Goal: Task Accomplishment & Management: Use online tool/utility

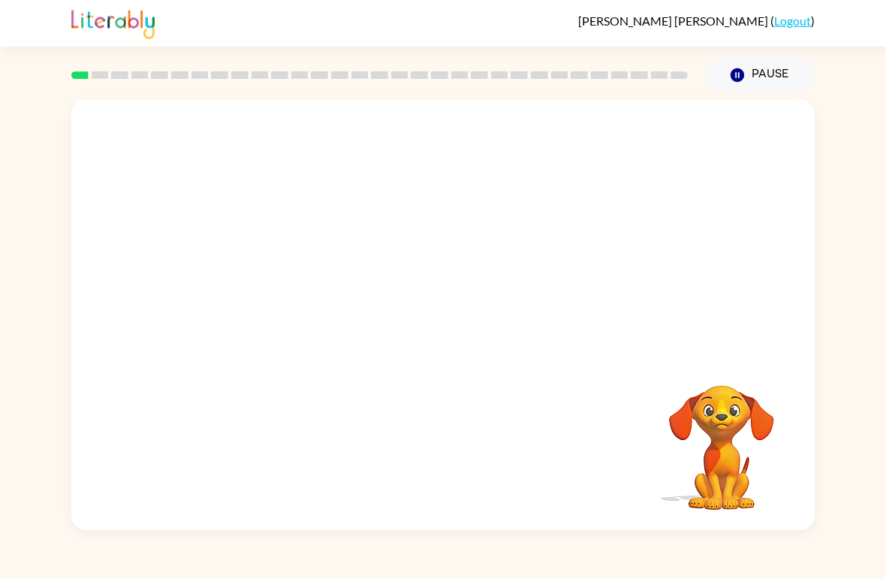
click at [396, 230] on video "Your browser must support playing .mp4 files to use Literably. Please try using…" at bounding box center [443, 226] width 744 height 255
click at [397, 240] on video "Your browser must support playing .mp4 files to use Literably. Please try using…" at bounding box center [443, 226] width 744 height 255
click at [457, 315] on button "button" at bounding box center [443, 322] width 96 height 55
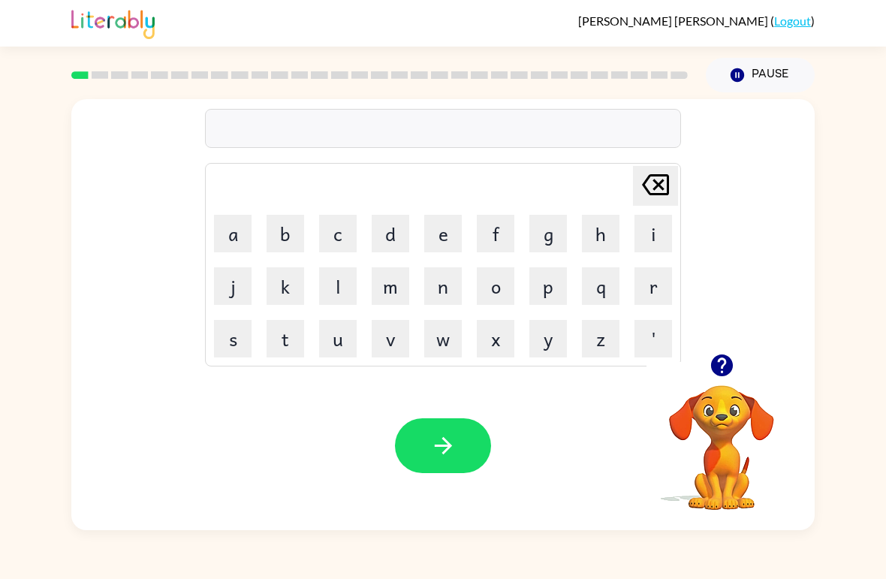
click at [234, 342] on button "s" at bounding box center [233, 339] width 38 height 38
click at [596, 230] on button "h" at bounding box center [601, 234] width 38 height 38
click at [338, 343] on button "u" at bounding box center [338, 339] width 38 height 38
click at [714, 370] on icon "button" at bounding box center [721, 365] width 22 height 22
click at [238, 336] on button "s" at bounding box center [233, 339] width 38 height 38
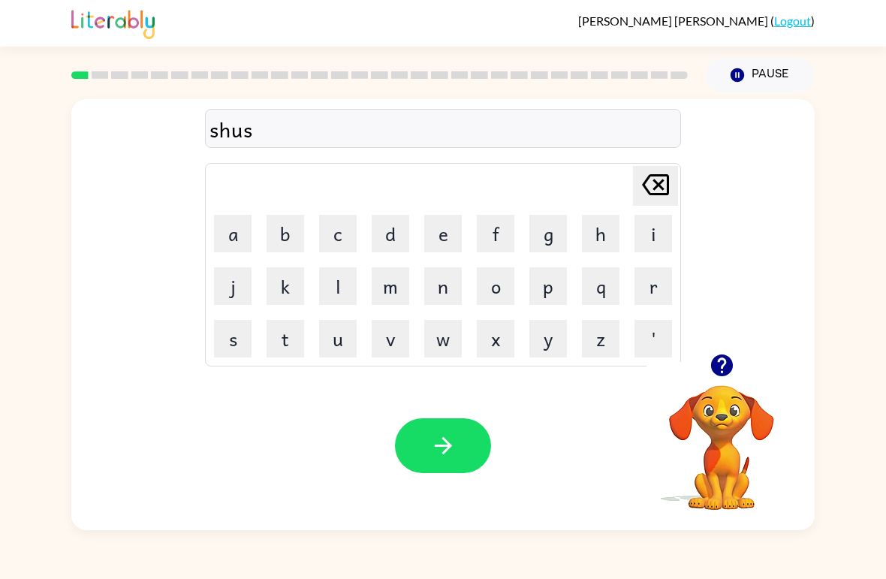
click at [604, 238] on button "h" at bounding box center [601, 234] width 38 height 38
click at [466, 439] on button "button" at bounding box center [443, 445] width 96 height 55
click at [710, 465] on video "Your browser must support playing .mp4 files to use Literably. Please try using…" at bounding box center [722, 437] width 150 height 150
click at [720, 376] on icon "button" at bounding box center [721, 365] width 22 height 22
click at [247, 216] on button "a" at bounding box center [233, 234] width 38 height 38
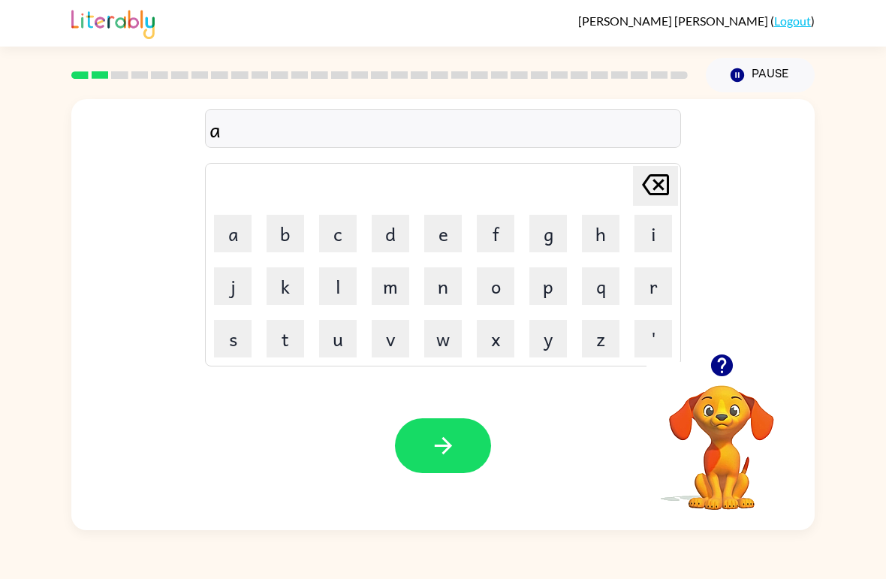
click at [551, 286] on button "p" at bounding box center [548, 286] width 38 height 38
click at [449, 241] on button "e" at bounding box center [443, 234] width 38 height 38
click at [240, 225] on button "a" at bounding box center [233, 234] width 38 height 38
click at [657, 285] on button "r" at bounding box center [654, 286] width 38 height 38
click at [436, 231] on button "e" at bounding box center [443, 234] width 38 height 38
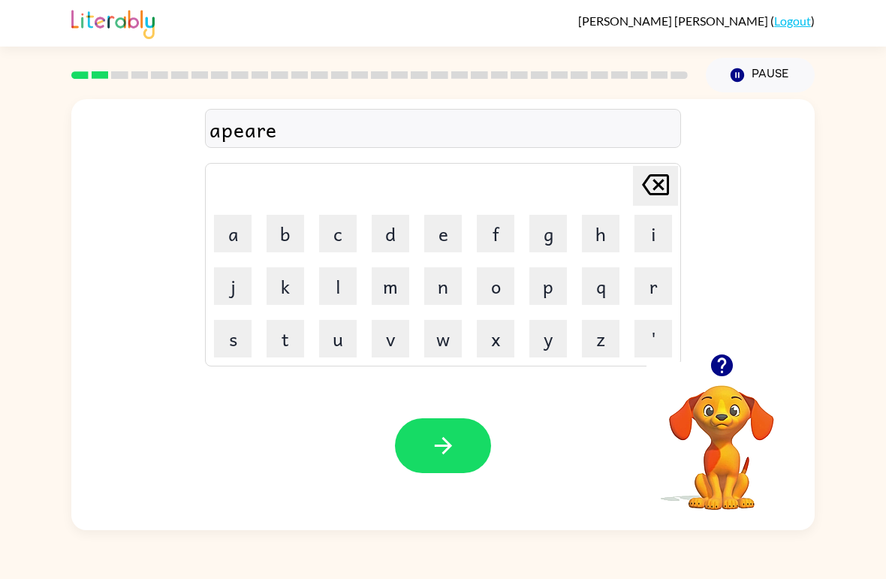
click at [431, 295] on button "n" at bounding box center [443, 286] width 38 height 38
click at [337, 229] on button "c" at bounding box center [338, 234] width 38 height 38
click at [439, 225] on button "e" at bounding box center [443, 234] width 38 height 38
click at [234, 336] on button "s" at bounding box center [233, 339] width 38 height 38
click at [424, 433] on button "button" at bounding box center [443, 445] width 96 height 55
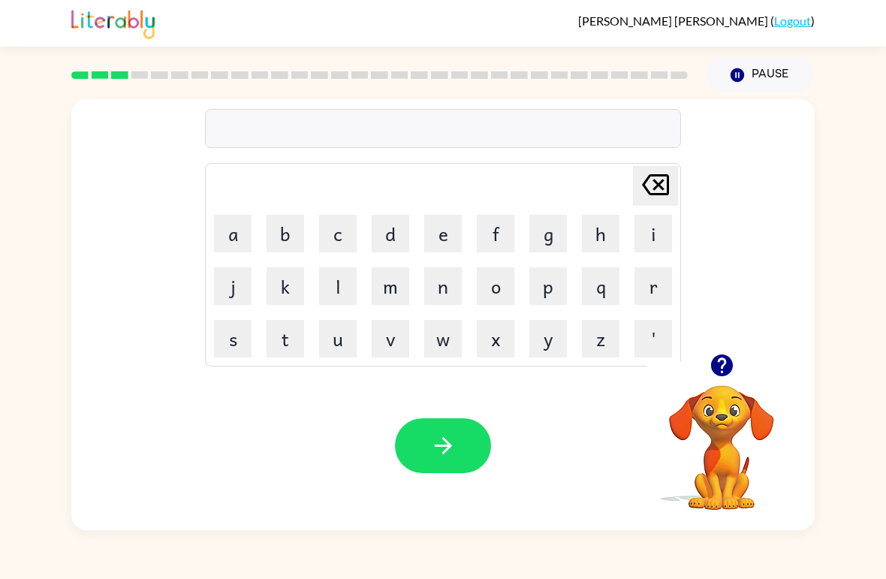
click at [656, 291] on button "r" at bounding box center [654, 286] width 38 height 38
click at [437, 237] on button "e" at bounding box center [443, 234] width 38 height 38
click at [240, 240] on button "a" at bounding box center [233, 234] width 38 height 38
click at [330, 286] on button "l" at bounding box center [338, 286] width 38 height 38
click at [651, 228] on button "i" at bounding box center [654, 234] width 38 height 38
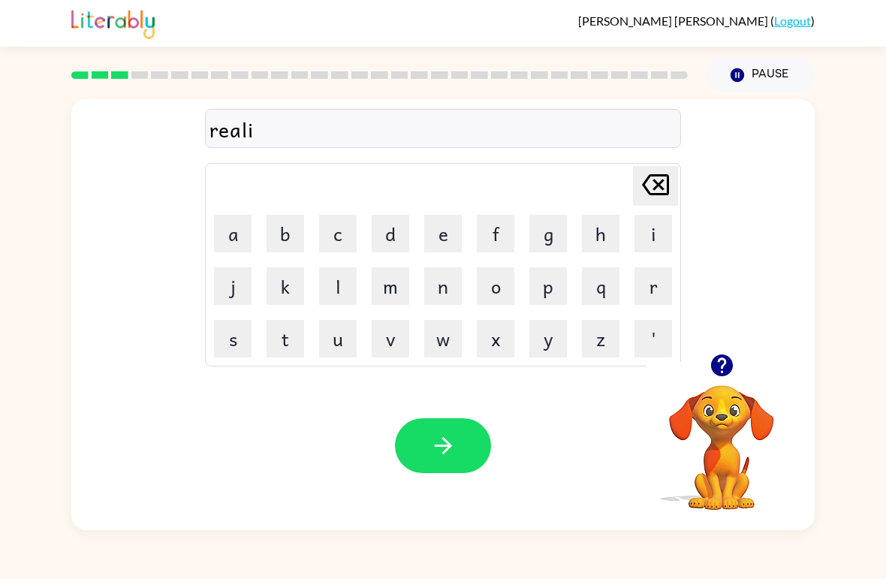
click at [281, 342] on button "t" at bounding box center [286, 339] width 38 height 38
click at [554, 340] on button "y" at bounding box center [548, 339] width 38 height 38
click at [443, 455] on icon "button" at bounding box center [443, 446] width 26 height 26
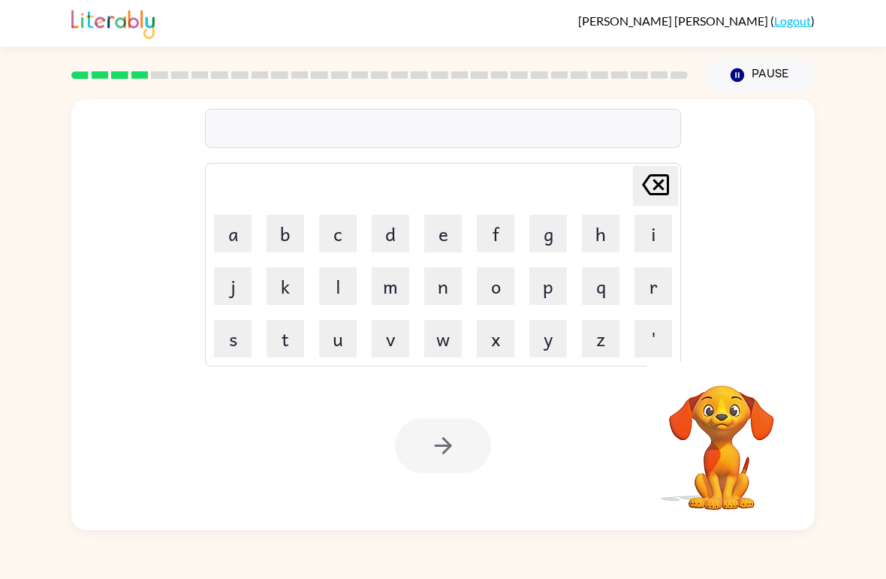
click at [438, 243] on button "e" at bounding box center [443, 234] width 38 height 38
click at [348, 279] on button "l" at bounding box center [338, 286] width 38 height 38
click at [654, 224] on button "i" at bounding box center [654, 234] width 38 height 38
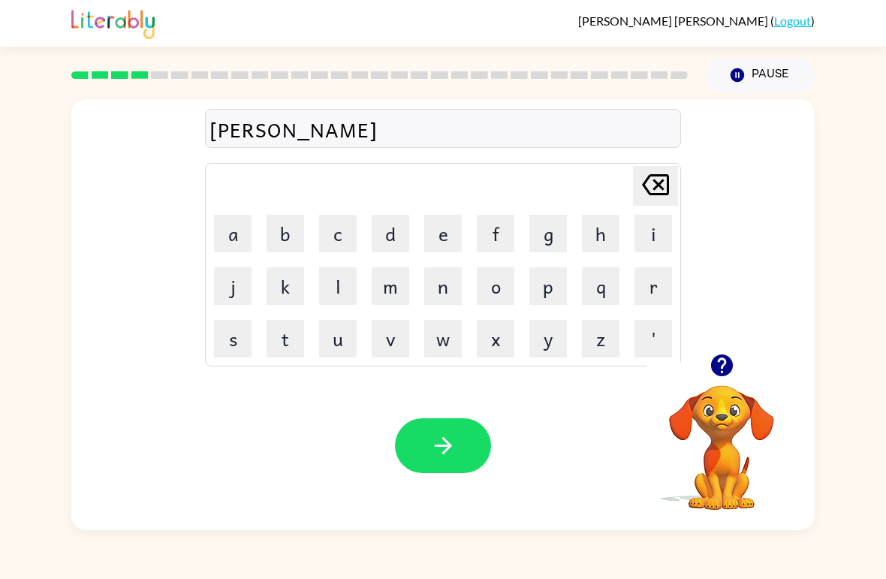
click at [721, 369] on icon "button" at bounding box center [722, 365] width 26 height 26
click at [376, 281] on button "m" at bounding box center [391, 286] width 38 height 38
click at [653, 234] on button "i" at bounding box center [654, 234] width 38 height 38
click at [654, 190] on icon at bounding box center [655, 184] width 27 height 21
click at [654, 189] on icon at bounding box center [655, 184] width 27 height 21
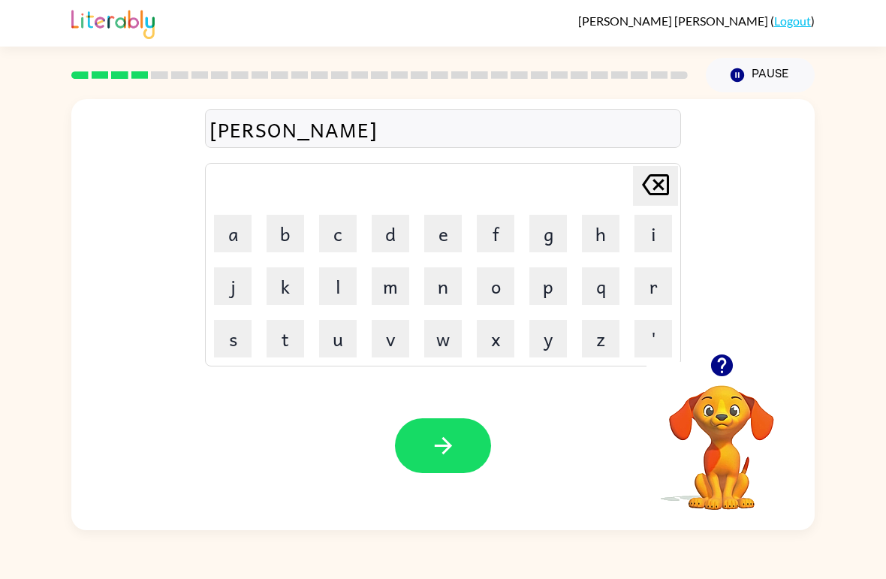
click at [647, 189] on icon at bounding box center [655, 184] width 27 height 21
click at [447, 231] on button "e" at bounding box center [443, 234] width 38 height 38
click at [400, 288] on button "m" at bounding box center [391, 286] width 38 height 38
click at [650, 231] on button "i" at bounding box center [654, 234] width 38 height 38
click at [443, 287] on button "n" at bounding box center [443, 286] width 38 height 38
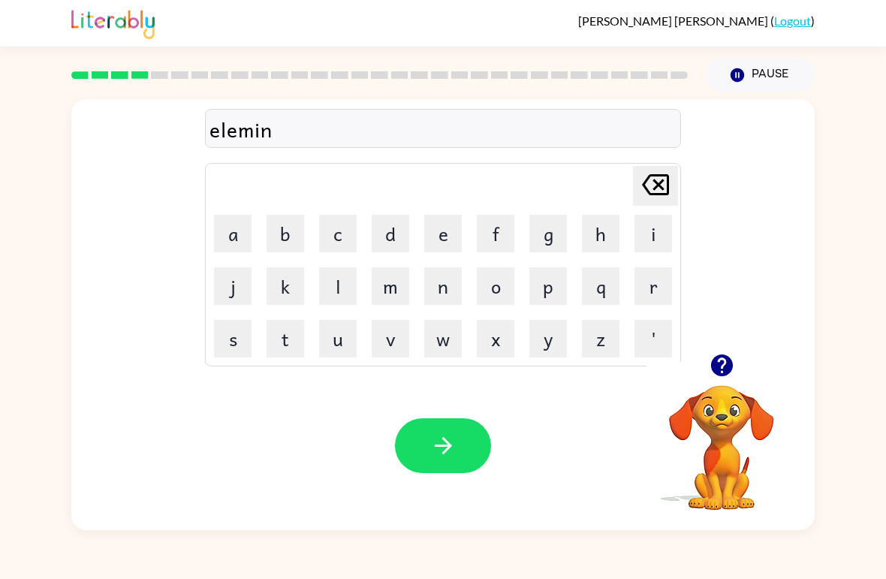
click at [232, 237] on button "a" at bounding box center [233, 234] width 38 height 38
click at [438, 229] on button "e" at bounding box center [443, 234] width 38 height 38
click at [656, 183] on icon at bounding box center [655, 184] width 27 height 21
click at [281, 342] on button "t" at bounding box center [286, 339] width 38 height 38
click at [442, 237] on button "e" at bounding box center [443, 234] width 38 height 38
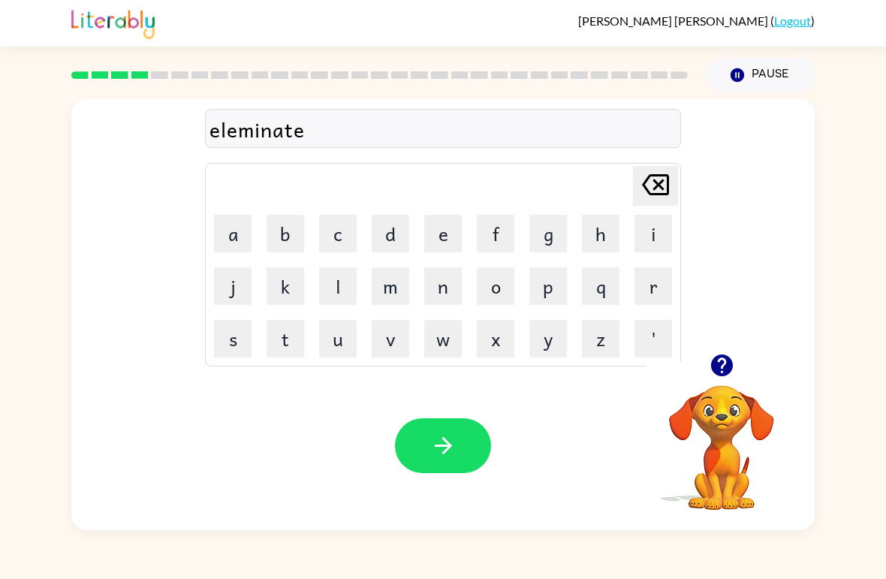
click at [433, 432] on button "button" at bounding box center [443, 445] width 96 height 55
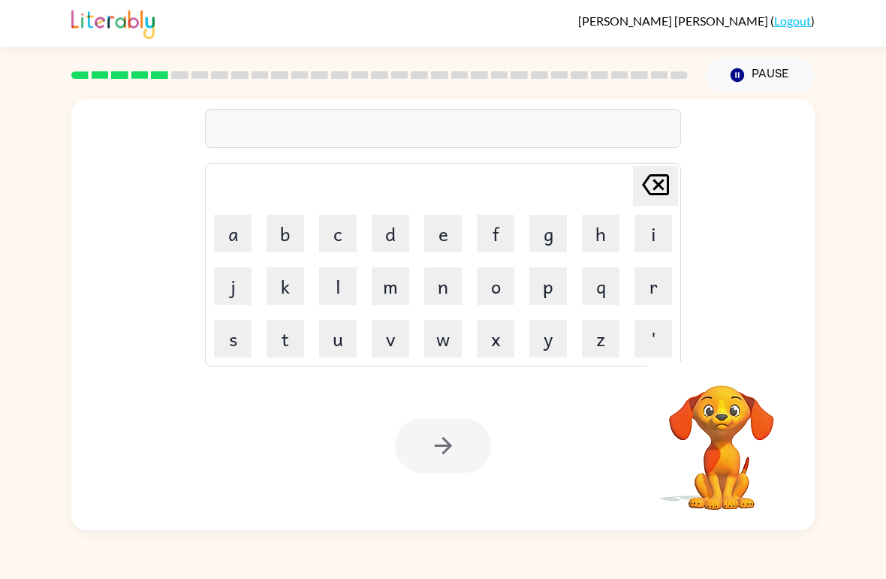
click at [392, 234] on button "d" at bounding box center [391, 234] width 38 height 38
click at [333, 335] on button "u" at bounding box center [338, 339] width 38 height 38
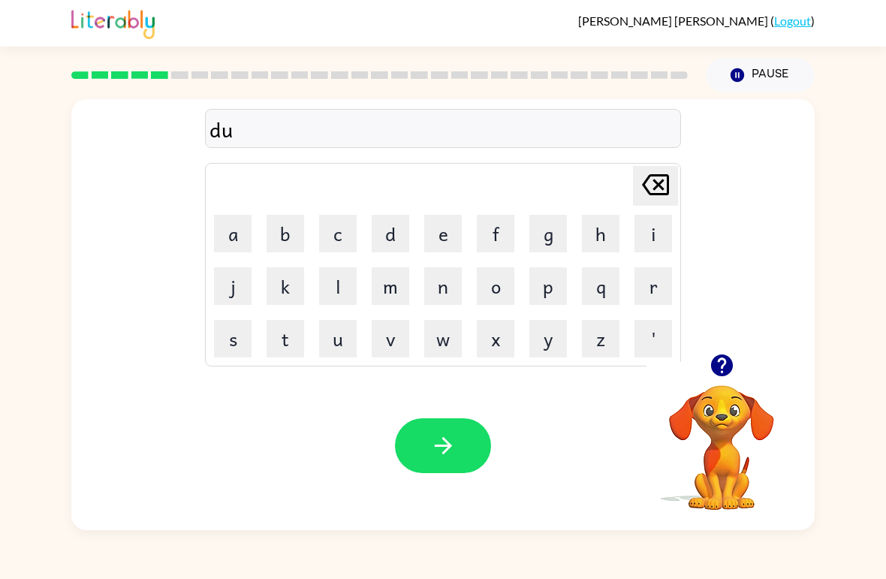
click at [563, 295] on button "p" at bounding box center [548, 286] width 38 height 38
click at [704, 361] on button "button" at bounding box center [722, 365] width 38 height 38
click at [337, 277] on button "l" at bounding box center [338, 286] width 38 height 38
click at [444, 243] on button "e" at bounding box center [443, 234] width 38 height 38
click at [336, 229] on button "c" at bounding box center [338, 234] width 38 height 38
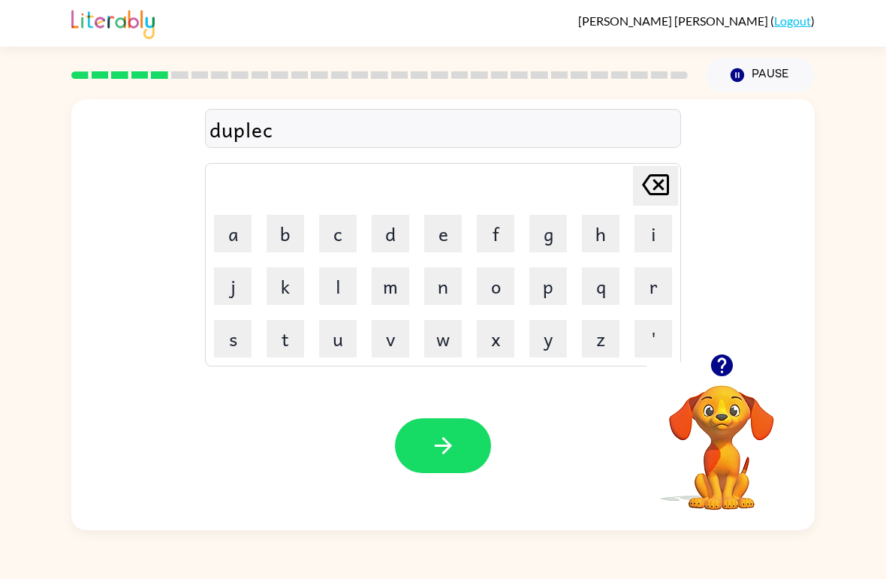
click at [234, 226] on button "a" at bounding box center [233, 234] width 38 height 38
click at [279, 343] on button "t" at bounding box center [286, 339] width 38 height 38
click at [445, 226] on button "e" at bounding box center [443, 234] width 38 height 38
click at [464, 435] on button "button" at bounding box center [443, 445] width 96 height 55
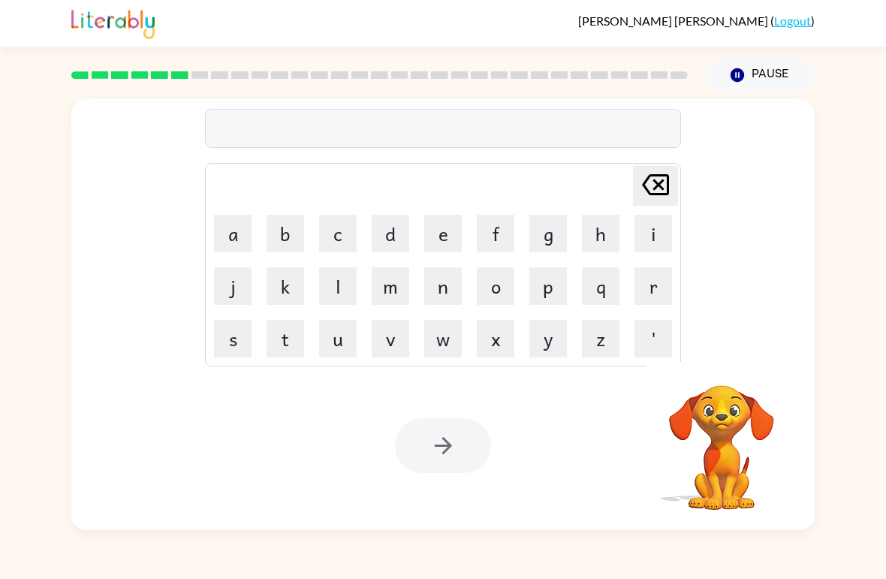
click at [388, 344] on button "v" at bounding box center [391, 339] width 38 height 38
click at [251, 227] on button "a" at bounding box center [233, 234] width 38 height 38
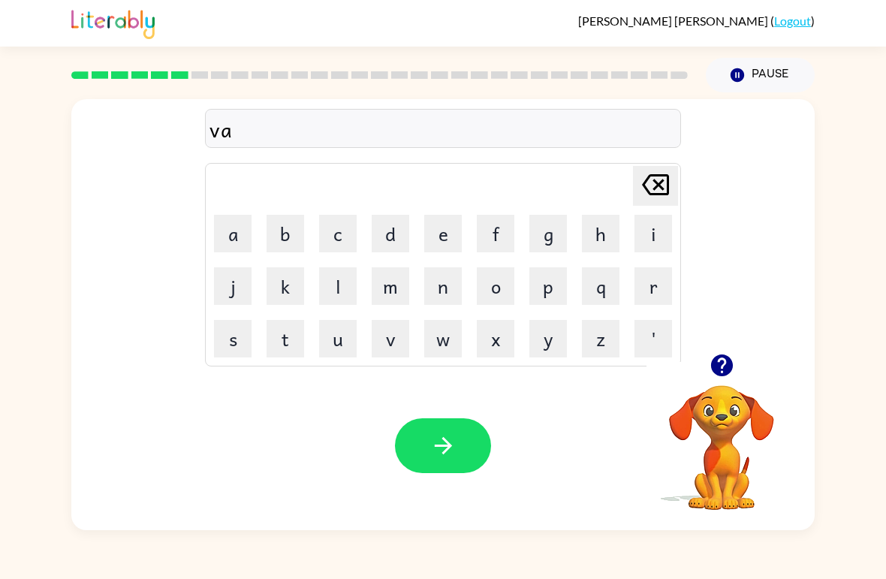
click at [236, 231] on button "a" at bounding box center [233, 234] width 38 height 38
click at [281, 339] on button "t" at bounding box center [286, 339] width 38 height 38
click at [653, 229] on button "i" at bounding box center [654, 234] width 38 height 38
click at [440, 285] on button "n" at bounding box center [443, 286] width 38 height 38
click at [650, 193] on icon at bounding box center [655, 184] width 27 height 21
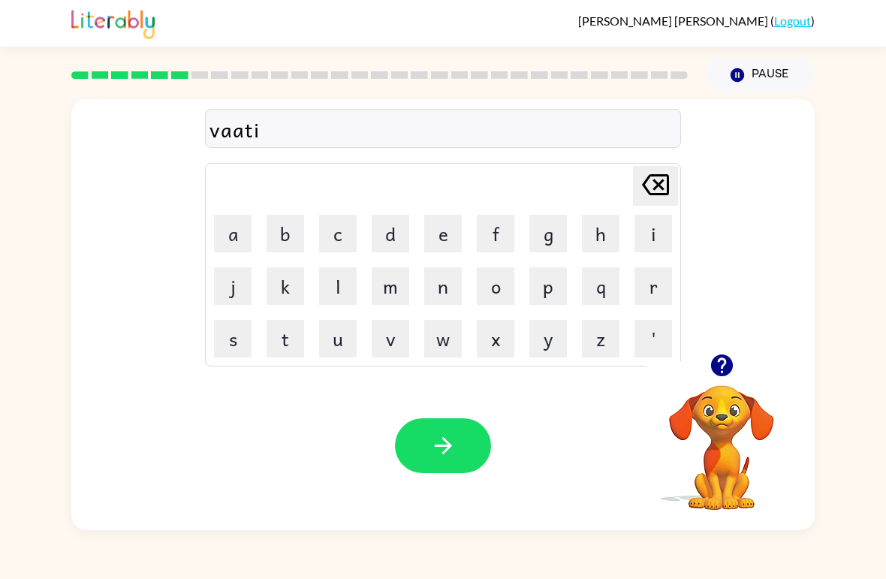
click at [650, 193] on icon at bounding box center [655, 184] width 27 height 21
click at [656, 188] on icon at bounding box center [655, 184] width 27 height 21
click at [655, 187] on icon "[PERSON_NAME] last character input" at bounding box center [656, 185] width 36 height 36
click at [334, 235] on button "c" at bounding box center [338, 234] width 38 height 38
click at [233, 234] on button "a" at bounding box center [233, 234] width 38 height 38
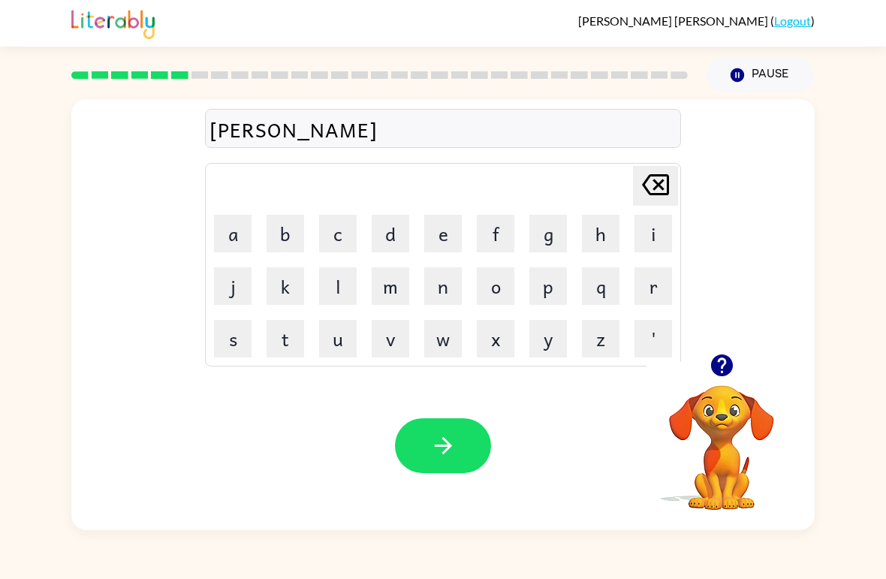
click at [297, 337] on button "t" at bounding box center [286, 339] width 38 height 38
click at [646, 225] on button "i" at bounding box center [654, 234] width 38 height 38
click at [495, 297] on button "o" at bounding box center [496, 286] width 38 height 38
click at [445, 281] on button "n" at bounding box center [443, 286] width 38 height 38
click at [447, 442] on icon "button" at bounding box center [442, 445] width 17 height 17
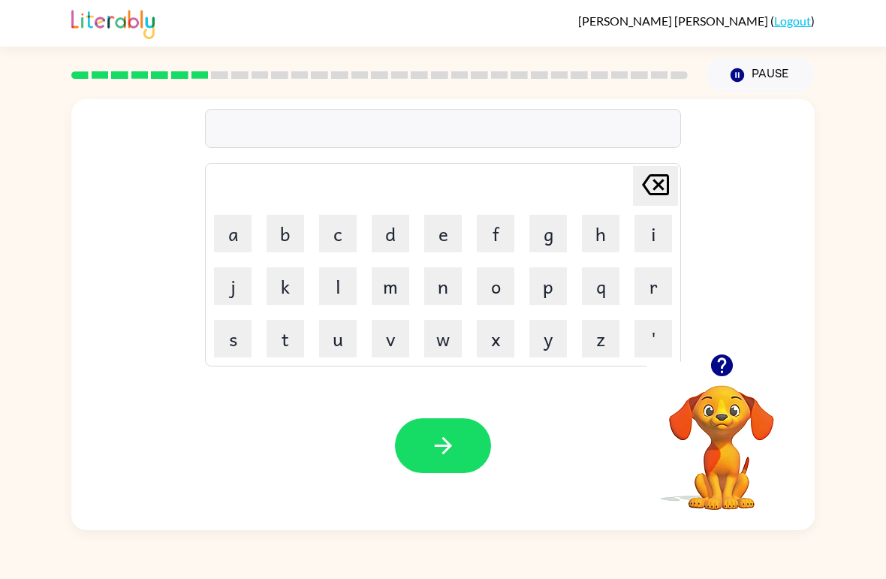
click at [551, 289] on button "p" at bounding box center [548, 286] width 38 height 38
click at [342, 330] on button "u" at bounding box center [338, 339] width 38 height 38
click at [389, 225] on button "d" at bounding box center [391, 234] width 38 height 38
click at [350, 276] on button "l" at bounding box center [338, 286] width 38 height 38
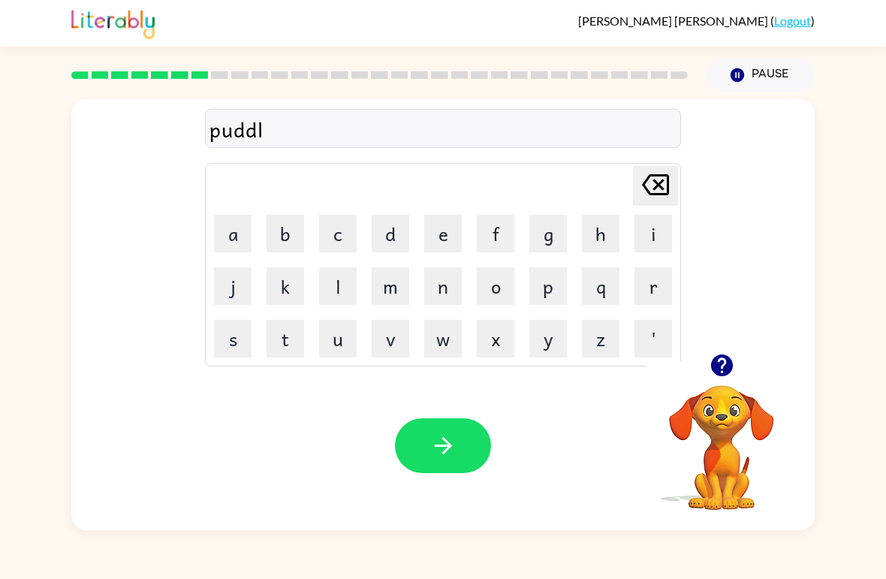
click at [448, 236] on button "e" at bounding box center [443, 234] width 38 height 38
click at [447, 429] on button "button" at bounding box center [443, 445] width 96 height 55
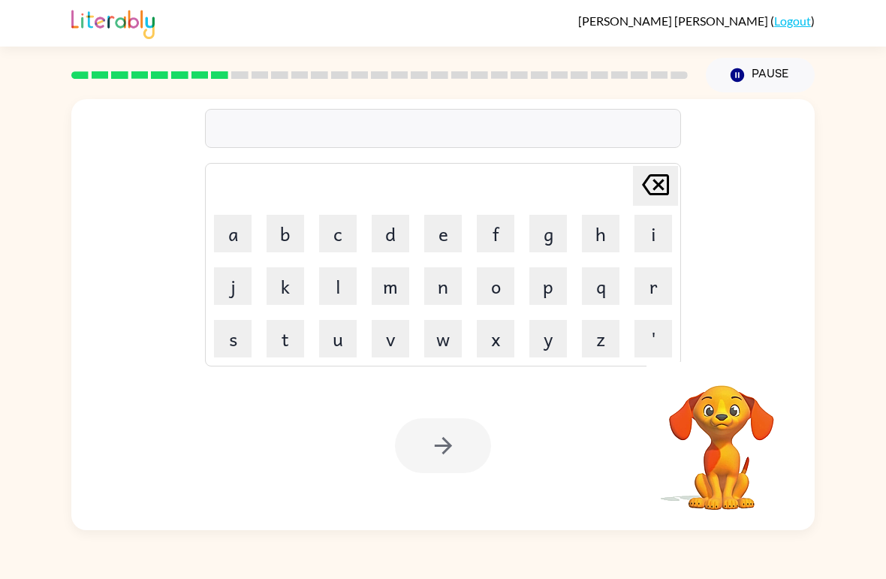
click at [547, 285] on button "p" at bounding box center [548, 286] width 38 height 38
click at [243, 234] on button "a" at bounding box center [233, 234] width 38 height 38
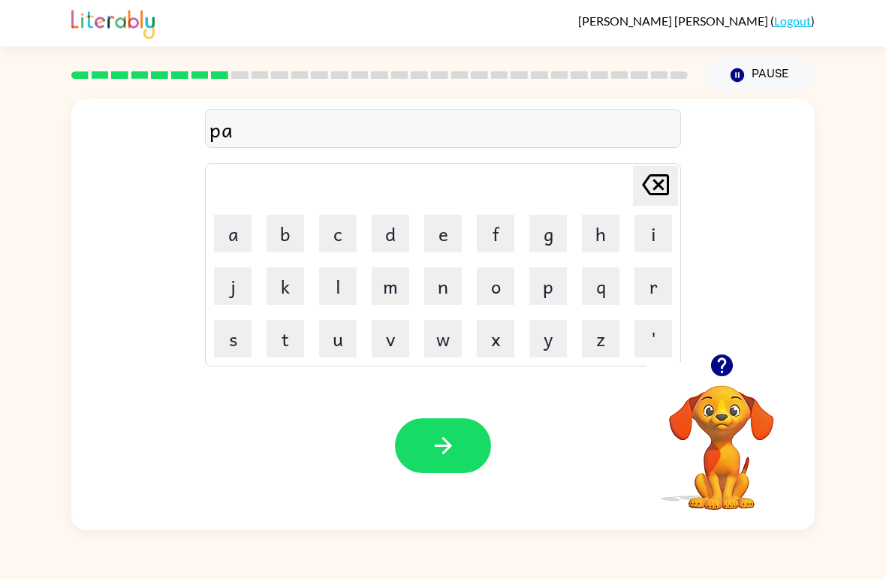
click at [649, 294] on button "r" at bounding box center [654, 286] width 38 height 38
click at [281, 346] on button "t" at bounding box center [286, 339] width 38 height 38
click at [647, 240] on button "i" at bounding box center [654, 234] width 38 height 38
click at [280, 293] on button "k" at bounding box center [286, 286] width 38 height 38
click at [336, 281] on button "l" at bounding box center [338, 286] width 38 height 38
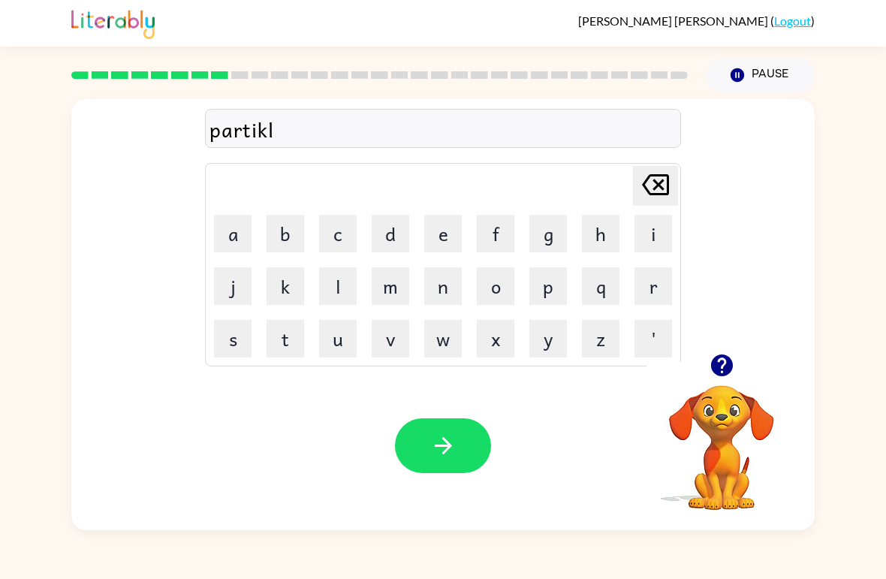
click at [433, 226] on button "e" at bounding box center [443, 234] width 38 height 38
click at [441, 436] on icon "button" at bounding box center [443, 446] width 26 height 26
click at [746, 346] on div "[PERSON_NAME] last character input a b c d e f g h i j k l m n o p q r s t u v …" at bounding box center [443, 226] width 744 height 255
click at [745, 346] on div "[PERSON_NAME] last character input a b c d e f g h i j k l m n o p q r s t u v …" at bounding box center [443, 226] width 744 height 255
click at [718, 362] on icon "button" at bounding box center [722, 365] width 26 height 26
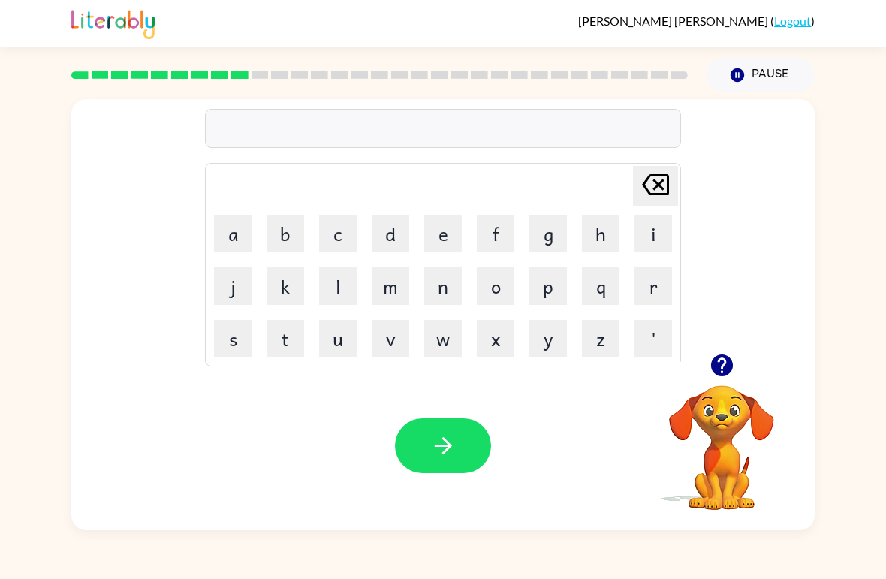
click at [731, 370] on icon "button" at bounding box center [721, 365] width 22 height 22
click at [650, 282] on button "r" at bounding box center [654, 286] width 38 height 38
click at [445, 243] on button "e" at bounding box center [443, 234] width 38 height 38
click at [348, 228] on button "c" at bounding box center [338, 234] width 38 height 38
click at [218, 231] on button "a" at bounding box center [233, 234] width 38 height 38
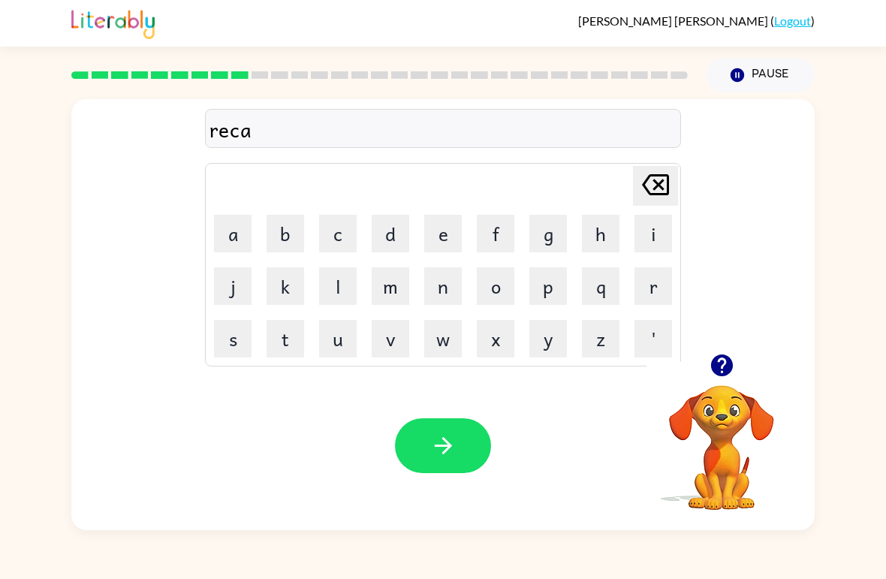
click at [554, 291] on button "p" at bounding box center [548, 286] width 38 height 38
click at [288, 338] on button "t" at bounding box center [286, 339] width 38 height 38
click at [646, 228] on button "i" at bounding box center [654, 234] width 38 height 38
click at [503, 292] on button "o" at bounding box center [496, 286] width 38 height 38
click at [443, 290] on button "n" at bounding box center [443, 286] width 38 height 38
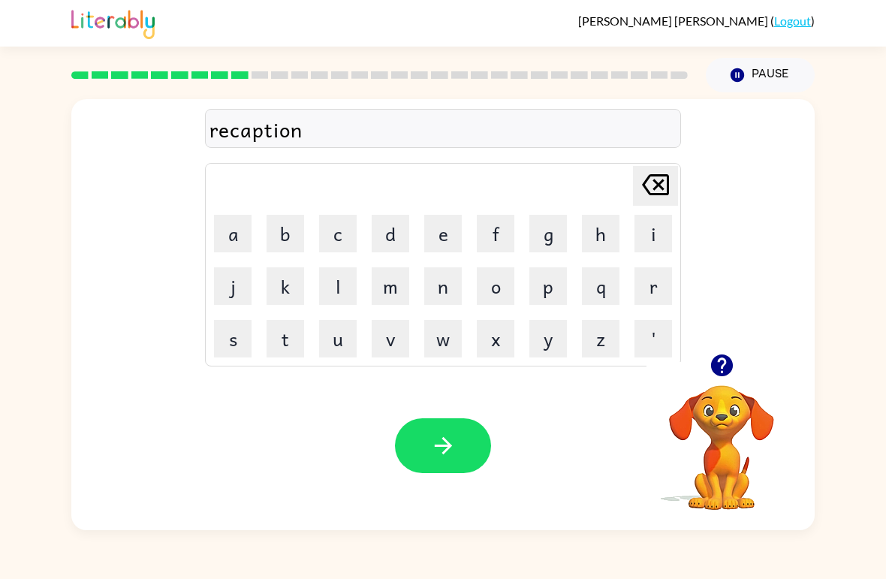
click at [442, 460] on button "button" at bounding box center [443, 445] width 96 height 55
click at [717, 368] on icon "button" at bounding box center [721, 365] width 22 height 22
click at [548, 295] on button "p" at bounding box center [548, 286] width 38 height 38
click at [649, 291] on button "r" at bounding box center [654, 286] width 38 height 38
click at [446, 226] on button "e" at bounding box center [443, 234] width 38 height 38
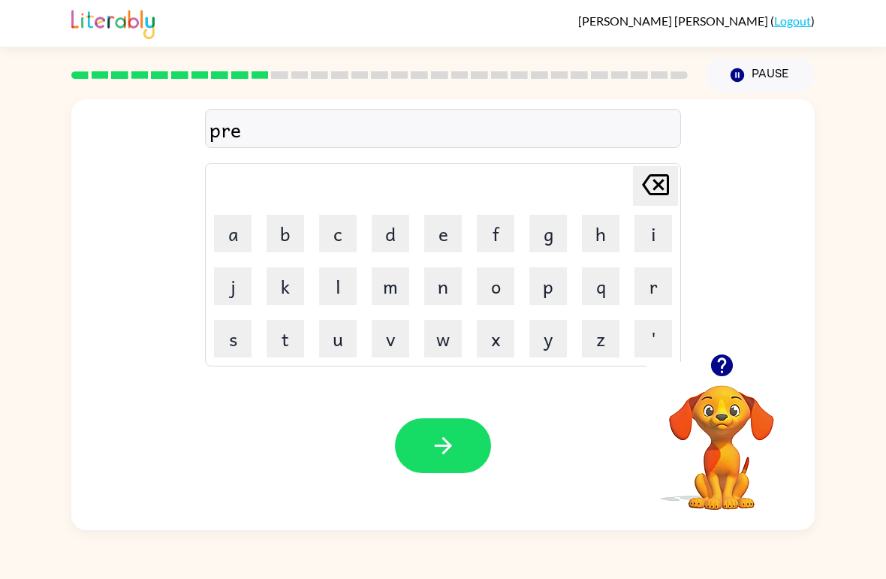
click at [234, 340] on button "s" at bounding box center [233, 339] width 38 height 38
click at [330, 234] on button "c" at bounding box center [338, 234] width 38 height 38
click at [587, 227] on button "h" at bounding box center [601, 234] width 38 height 38
click at [496, 292] on button "o" at bounding box center [496, 286] width 38 height 38
click at [496, 291] on button "o" at bounding box center [496, 286] width 38 height 38
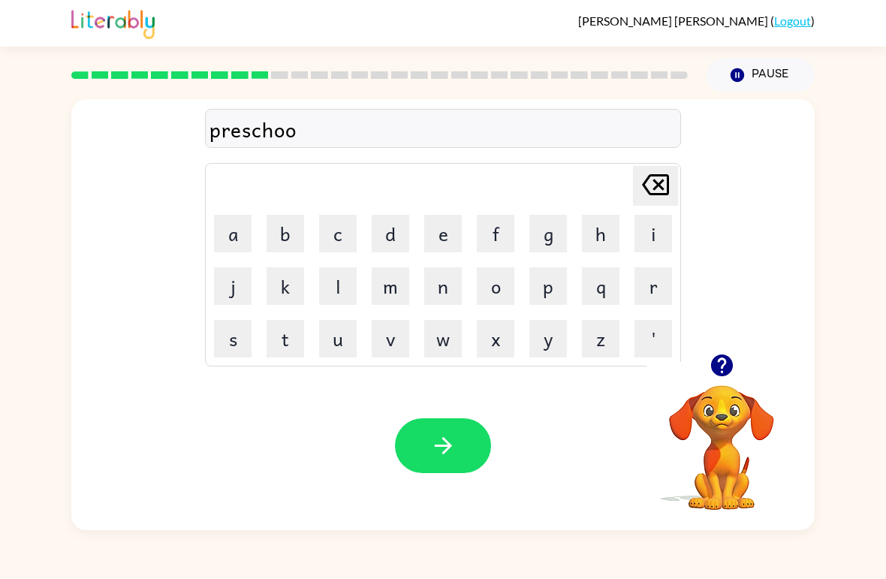
click at [339, 276] on button "l" at bounding box center [338, 286] width 38 height 38
click at [472, 469] on button "button" at bounding box center [443, 445] width 96 height 55
click at [726, 361] on icon "button" at bounding box center [721, 365] width 22 height 22
click at [722, 363] on icon "button" at bounding box center [721, 365] width 22 height 22
click at [344, 226] on button "c" at bounding box center [338, 234] width 38 height 38
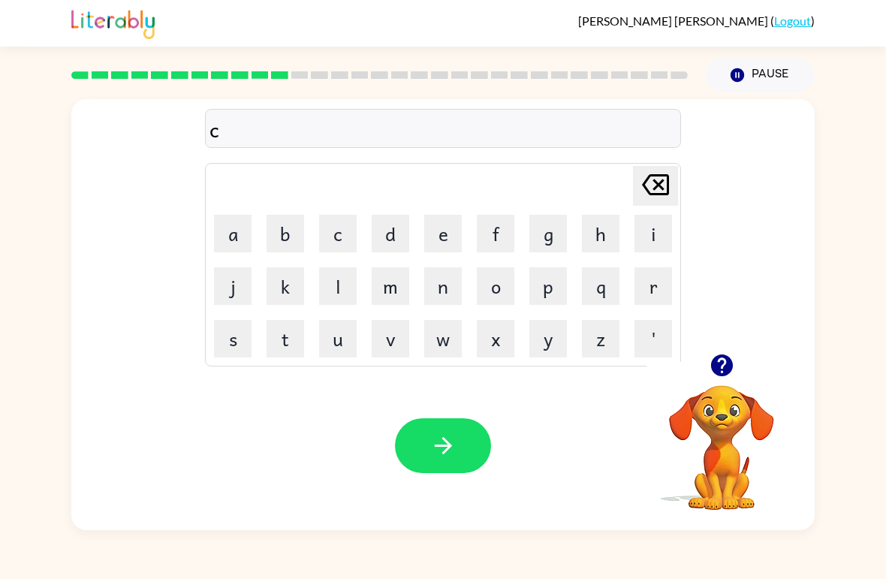
click at [638, 283] on button "r" at bounding box center [654, 286] width 38 height 38
click at [229, 227] on button "a" at bounding box center [233, 234] width 38 height 38
click at [394, 339] on button "v" at bounding box center [391, 339] width 38 height 38
click at [457, 231] on button "e" at bounding box center [443, 234] width 38 height 38
click at [456, 455] on icon "button" at bounding box center [443, 446] width 26 height 26
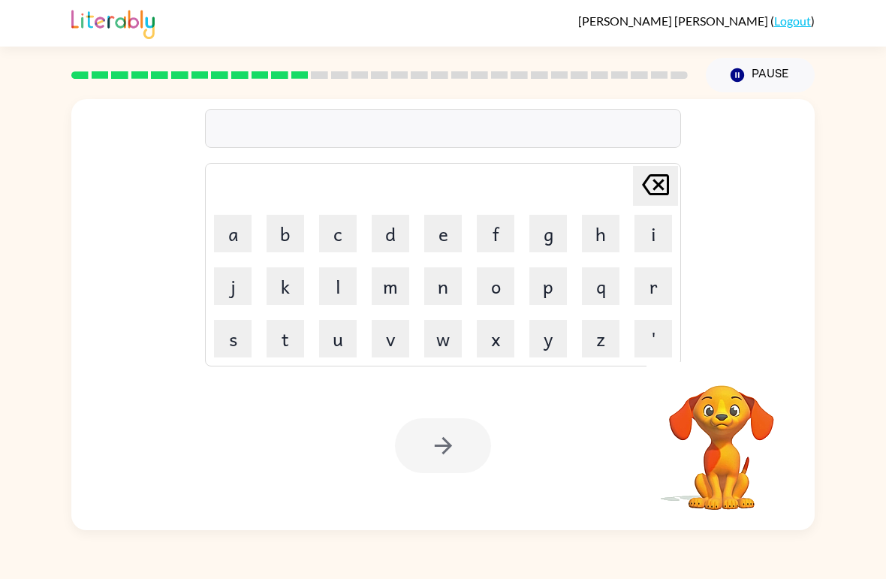
click at [397, 243] on button "d" at bounding box center [391, 234] width 38 height 38
click at [661, 228] on button "i" at bounding box center [654, 234] width 38 height 38
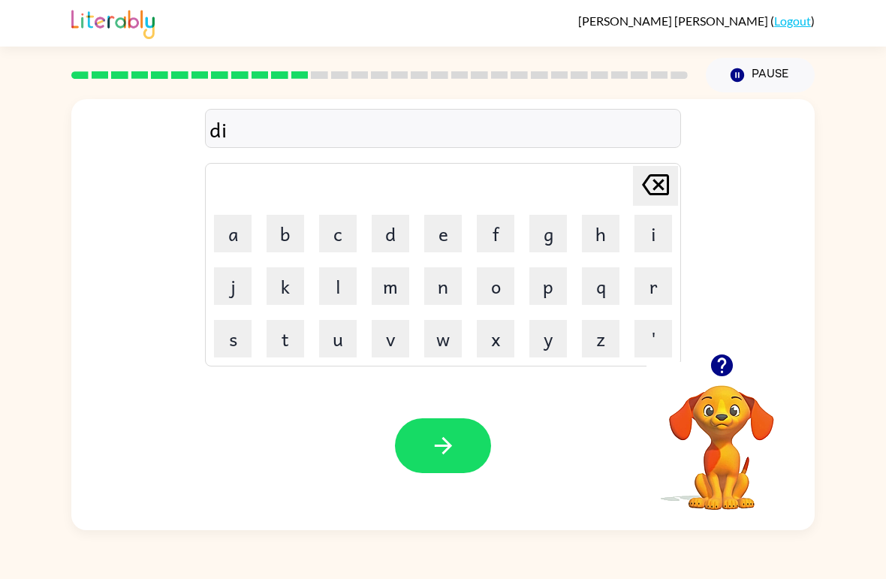
click at [333, 240] on button "c" at bounding box center [338, 234] width 38 height 38
click at [283, 351] on button "t" at bounding box center [286, 339] width 38 height 38
click at [233, 233] on button "a" at bounding box center [233, 234] width 38 height 38
click at [281, 334] on button "t" at bounding box center [286, 339] width 38 height 38
click at [445, 229] on button "e" at bounding box center [443, 234] width 38 height 38
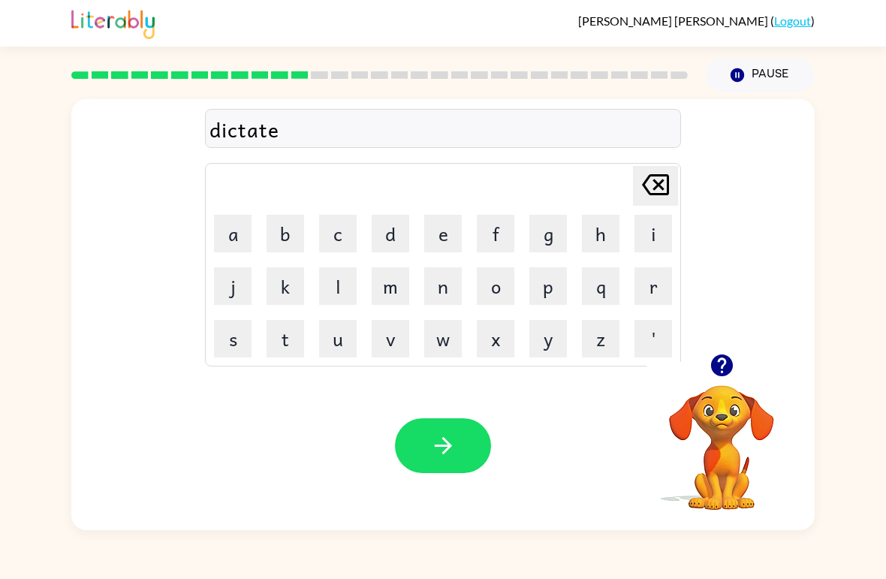
click at [454, 444] on icon "button" at bounding box center [443, 446] width 26 height 26
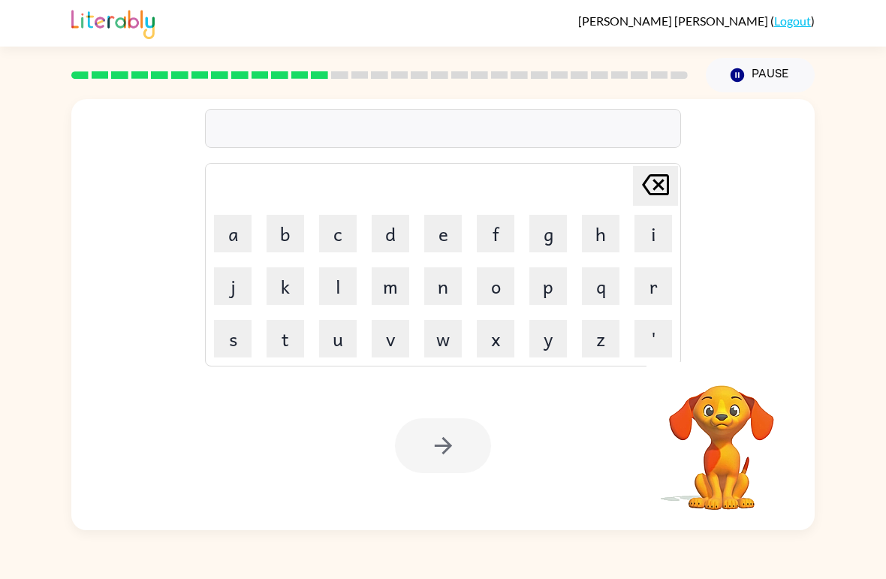
click at [551, 282] on button "p" at bounding box center [548, 286] width 38 height 38
click at [234, 232] on button "a" at bounding box center [233, 234] width 38 height 38
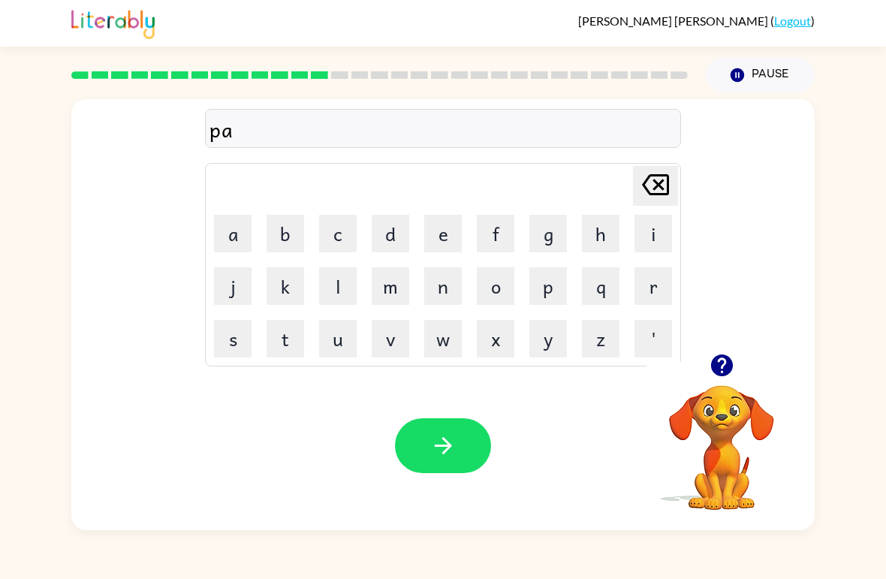
click at [729, 370] on icon "button" at bounding box center [721, 365] width 22 height 22
click at [544, 337] on button "y" at bounding box center [548, 339] width 38 height 38
click at [382, 297] on button "m" at bounding box center [391, 286] width 38 height 38
click at [439, 228] on button "e" at bounding box center [443, 234] width 38 height 38
click at [442, 285] on button "n" at bounding box center [443, 286] width 38 height 38
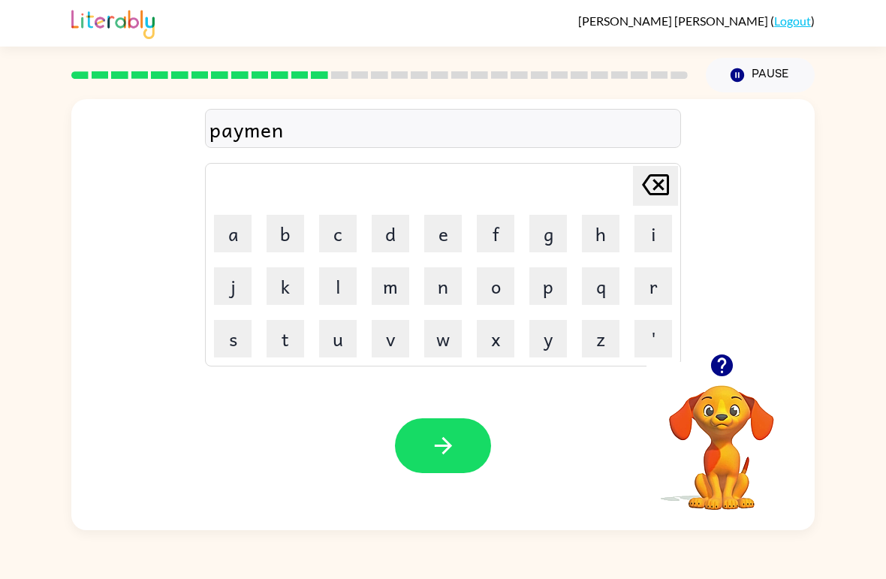
click at [282, 333] on button "t" at bounding box center [286, 339] width 38 height 38
click at [452, 447] on icon "button" at bounding box center [443, 446] width 26 height 26
click at [722, 370] on icon "button" at bounding box center [721, 365] width 22 height 22
click at [379, 273] on button "m" at bounding box center [391, 286] width 38 height 38
click at [238, 222] on button "a" at bounding box center [233, 234] width 38 height 38
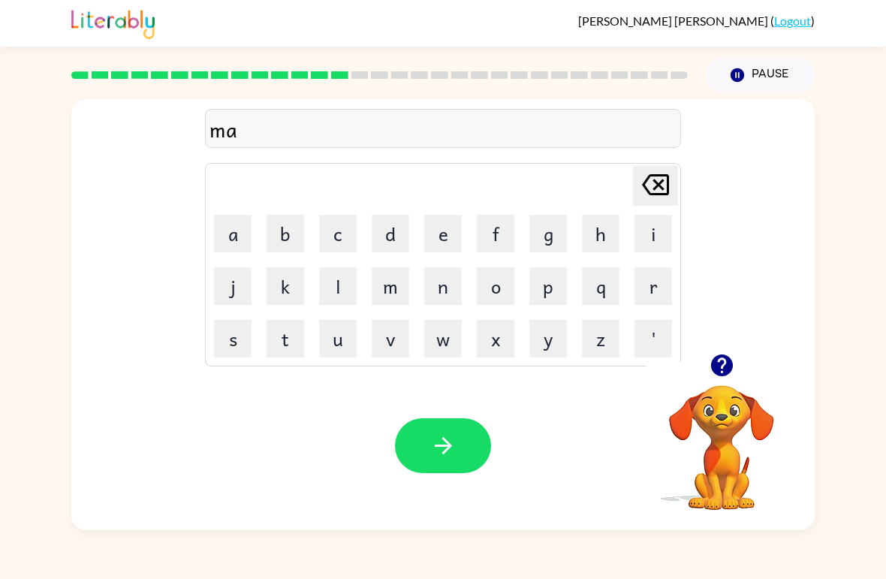
click at [548, 233] on button "g" at bounding box center [548, 234] width 38 height 38
click at [494, 281] on button "o" at bounding box center [496, 286] width 38 height 38
click at [645, 285] on button "r" at bounding box center [654, 286] width 38 height 38
click at [458, 444] on button "button" at bounding box center [443, 445] width 96 height 55
click at [722, 374] on icon "button" at bounding box center [721, 365] width 22 height 22
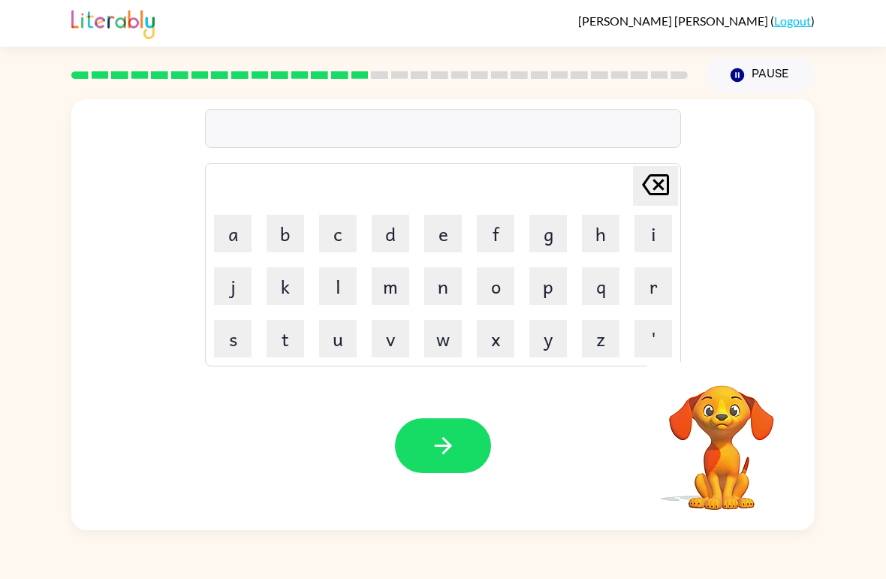
click at [235, 341] on button "s" at bounding box center [233, 339] width 38 height 38
click at [557, 279] on button "p" at bounding box center [548, 286] width 38 height 38
click at [228, 240] on button "a" at bounding box center [233, 234] width 38 height 38
click at [658, 296] on button "r" at bounding box center [654, 286] width 38 height 38
click at [283, 278] on button "k" at bounding box center [286, 286] width 38 height 38
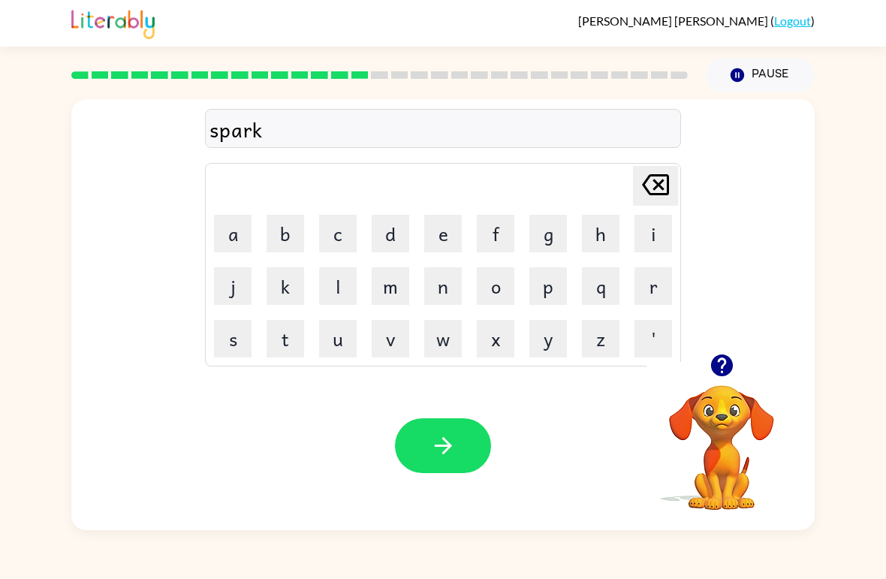
click at [445, 436] on icon "button" at bounding box center [443, 446] width 26 height 26
click at [714, 360] on icon "button" at bounding box center [721, 365] width 22 height 22
click at [561, 271] on button "p" at bounding box center [548, 286] width 38 height 38
click at [228, 228] on button "a" at bounding box center [233, 234] width 38 height 38
click at [347, 284] on button "l" at bounding box center [338, 286] width 38 height 38
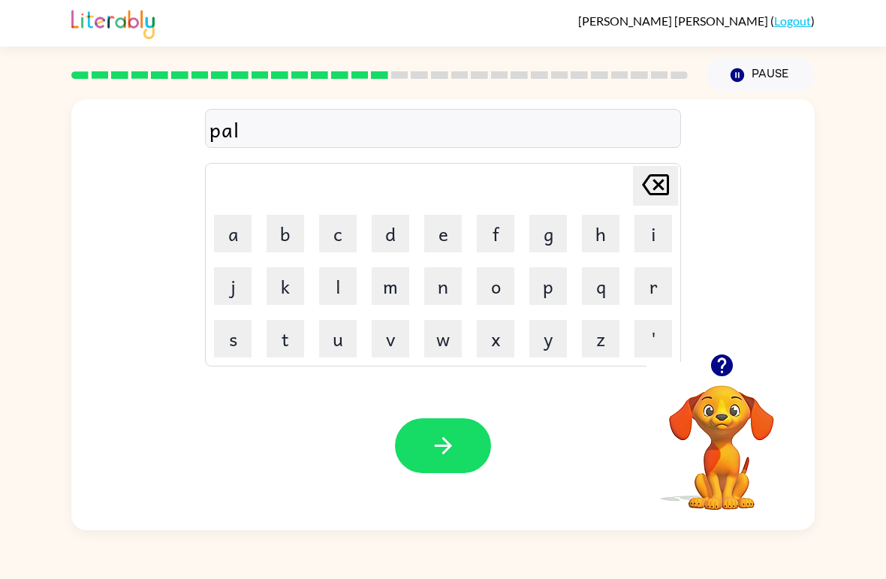
click at [347, 284] on button "l" at bounding box center [338, 286] width 38 height 38
click at [449, 449] on icon "button" at bounding box center [442, 445] width 17 height 17
click at [237, 338] on button "s" at bounding box center [233, 339] width 38 height 38
click at [554, 282] on button "p" at bounding box center [548, 286] width 38 height 38
click at [647, 230] on button "i" at bounding box center [654, 234] width 38 height 38
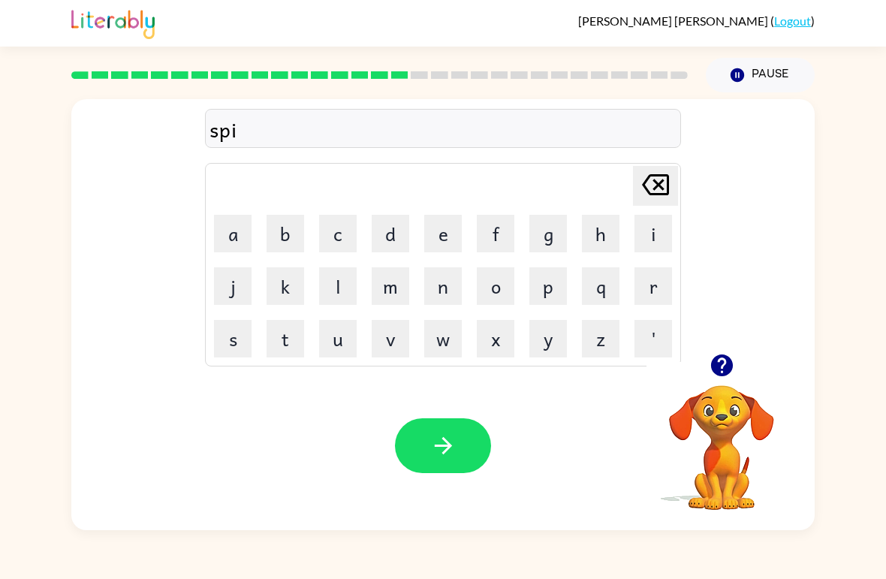
click at [432, 288] on button "n" at bounding box center [443, 286] width 38 height 38
click at [431, 288] on button "n" at bounding box center [443, 286] width 38 height 38
click at [648, 234] on button "i" at bounding box center [654, 234] width 38 height 38
click at [445, 295] on button "n" at bounding box center [443, 286] width 38 height 38
click at [552, 236] on button "g" at bounding box center [548, 234] width 38 height 38
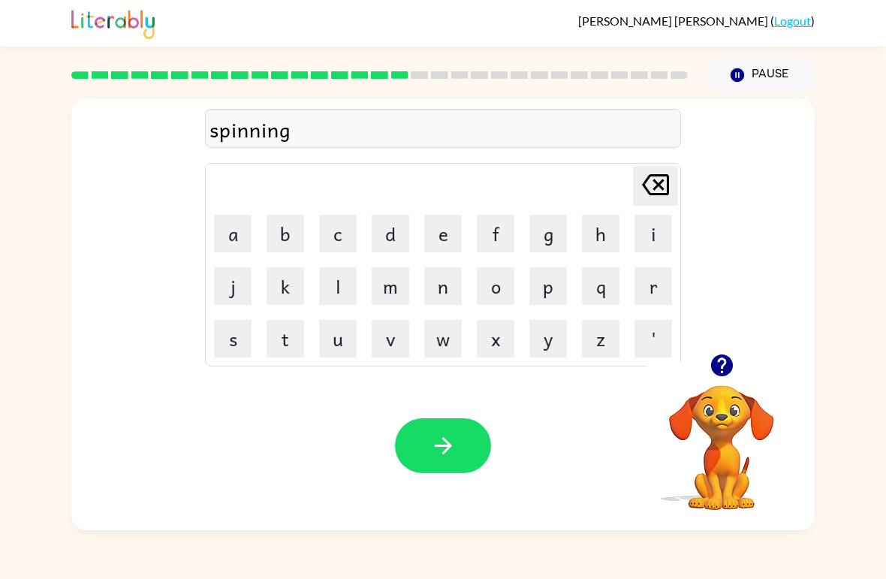
click at [430, 445] on icon "button" at bounding box center [443, 446] width 26 height 26
click at [752, 72] on button "Pause Pause" at bounding box center [760, 75] width 109 height 35
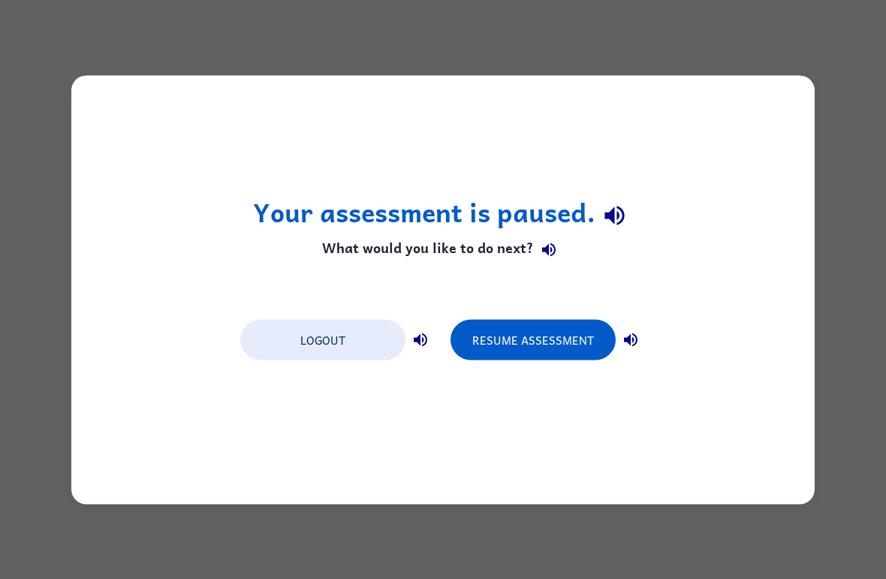
click at [579, 338] on button "Resume Assessment" at bounding box center [533, 339] width 165 height 41
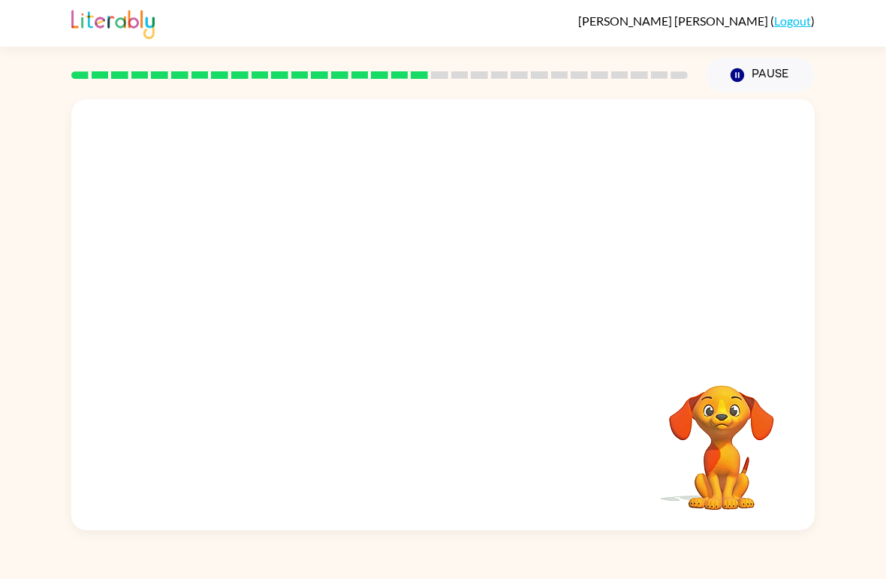
click at [792, 422] on video "Your browser must support playing .mp4 files to use Literably. Please try using…" at bounding box center [722, 437] width 150 height 150
click at [781, 439] on video "Your browser must support playing .mp4 files to use Literably. Please try using…" at bounding box center [722, 437] width 150 height 150
click at [764, 479] on video "Your browser must support playing .mp4 files to use Literably. Please try using…" at bounding box center [722, 437] width 150 height 150
click at [763, 479] on video "Your browser must support playing .mp4 files to use Literably. Please try using…" at bounding box center [722, 437] width 150 height 150
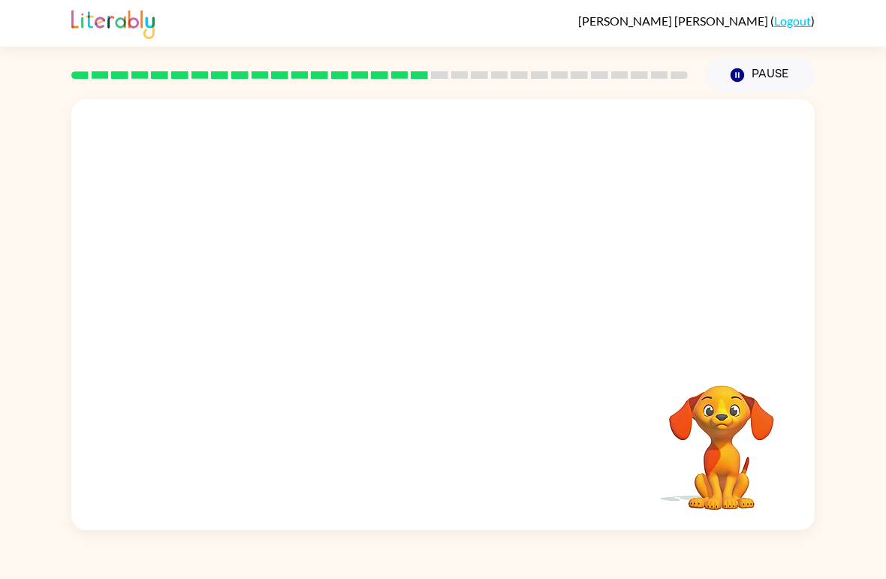
click at [768, 480] on video "Your browser must support playing .mp4 files to use Literably. Please try using…" at bounding box center [722, 437] width 150 height 150
click at [430, 338] on button "button" at bounding box center [443, 322] width 96 height 55
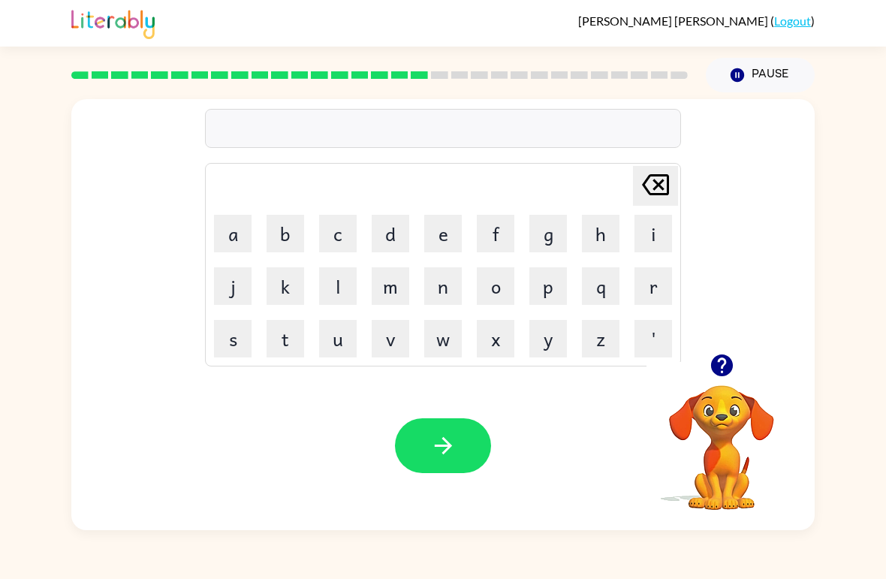
click at [717, 379] on icon "button" at bounding box center [722, 365] width 26 height 26
click at [563, 227] on button "g" at bounding box center [548, 234] width 38 height 38
click at [658, 287] on button "r" at bounding box center [654, 286] width 38 height 38
click at [342, 337] on button "u" at bounding box center [338, 339] width 38 height 38
click at [389, 285] on button "m" at bounding box center [391, 286] width 38 height 38
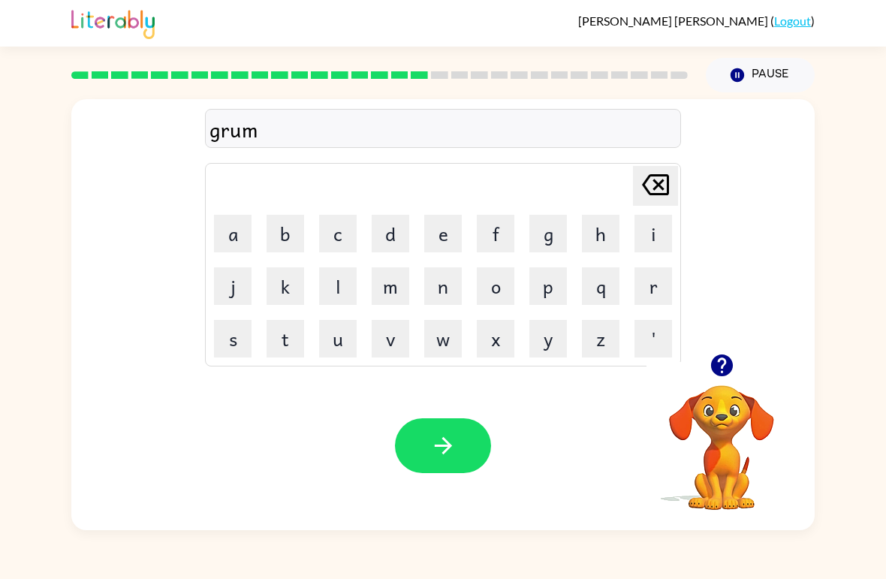
click at [550, 294] on button "p" at bounding box center [548, 286] width 38 height 38
click at [536, 274] on button "p" at bounding box center [548, 286] width 38 height 38
click at [555, 341] on button "y" at bounding box center [548, 339] width 38 height 38
click at [443, 234] on button "e" at bounding box center [443, 234] width 38 height 38
click at [648, 190] on icon "[PERSON_NAME] last character input" at bounding box center [656, 185] width 36 height 36
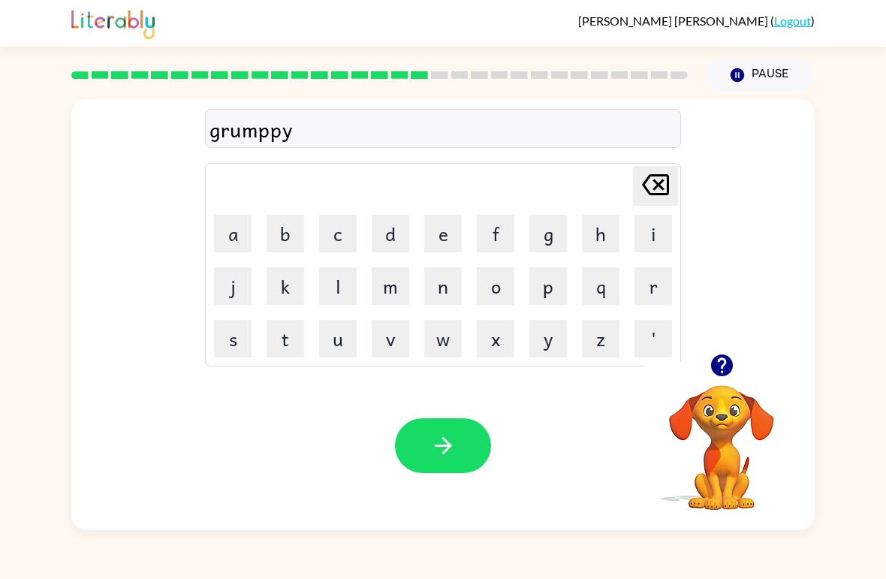
click at [653, 186] on icon "[PERSON_NAME] last character input" at bounding box center [656, 185] width 36 height 36
click at [653, 227] on button "i" at bounding box center [654, 234] width 38 height 38
click at [446, 234] on button "e" at bounding box center [443, 234] width 38 height 38
click at [229, 346] on button "s" at bounding box center [233, 339] width 38 height 38
click at [294, 338] on button "t" at bounding box center [286, 339] width 38 height 38
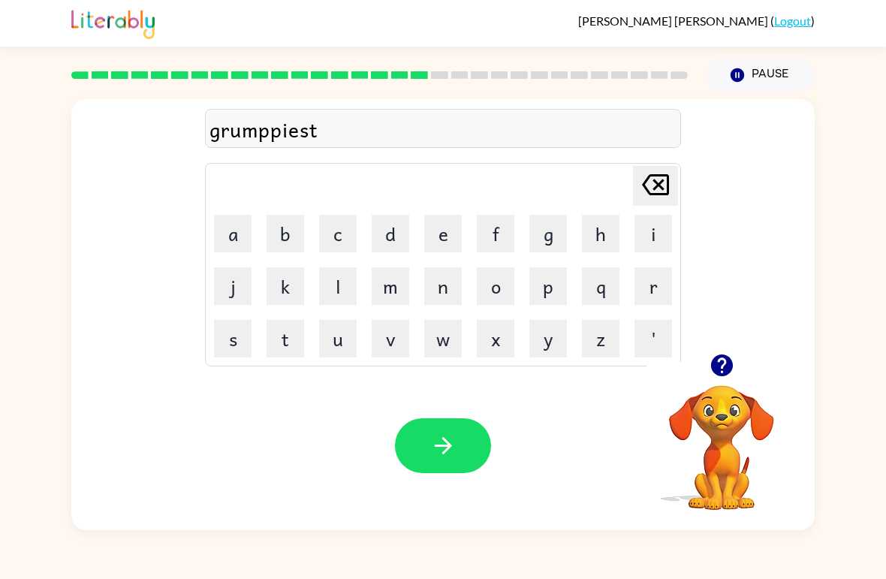
click at [279, 128] on div "grumppiest" at bounding box center [443, 129] width 467 height 32
click at [658, 180] on icon "[PERSON_NAME] last character input" at bounding box center [656, 185] width 36 height 36
click at [657, 180] on icon "[PERSON_NAME] last character input" at bounding box center [656, 185] width 36 height 36
click at [660, 197] on icon "[PERSON_NAME] last character input" at bounding box center [656, 185] width 36 height 36
click at [660, 195] on icon at bounding box center [655, 184] width 27 height 21
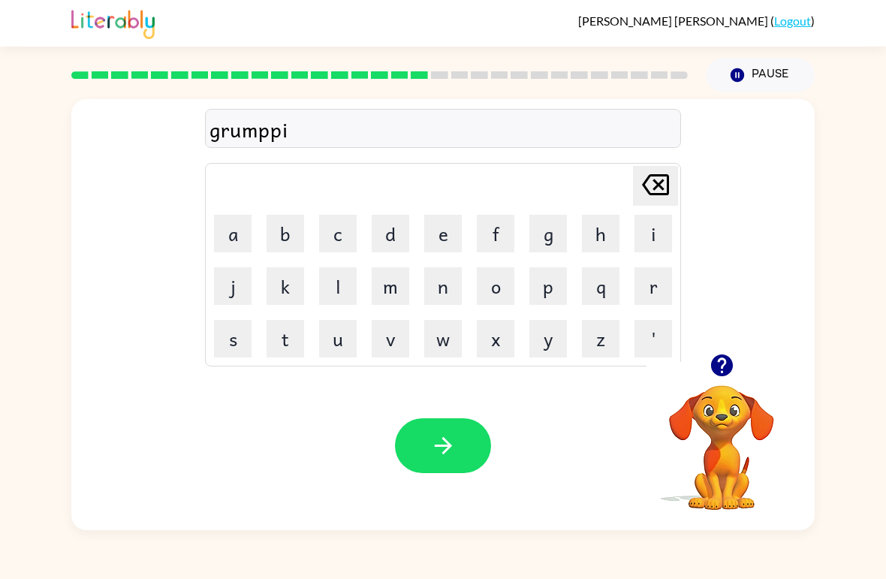
click at [659, 203] on icon "[PERSON_NAME] last character input" at bounding box center [656, 185] width 36 height 36
click at [652, 235] on button "i" at bounding box center [654, 234] width 38 height 38
click at [659, 180] on icon "[PERSON_NAME] last character input" at bounding box center [656, 185] width 36 height 36
click at [558, 285] on button "p" at bounding box center [548, 286] width 38 height 38
click at [656, 235] on button "i" at bounding box center [654, 234] width 38 height 38
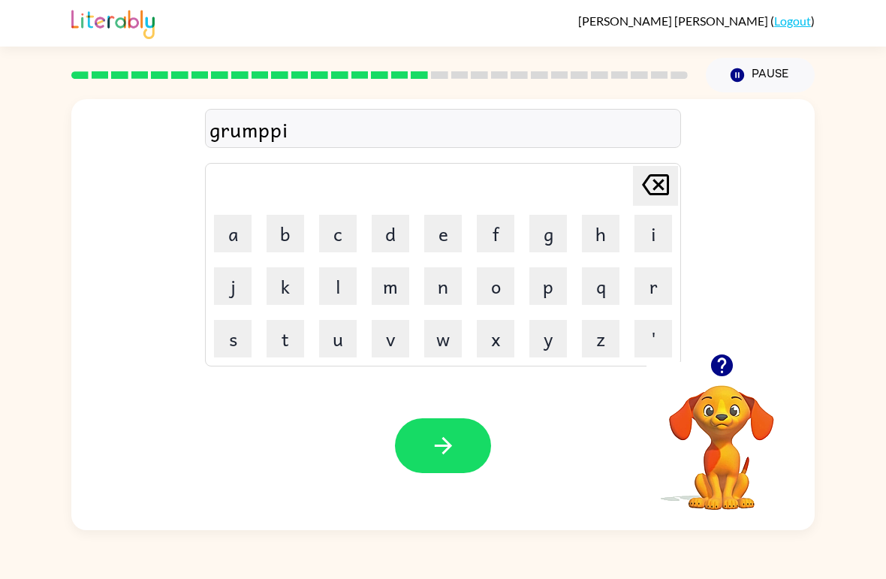
click at [430, 240] on button "e" at bounding box center [443, 234] width 38 height 38
click at [233, 344] on button "s" at bounding box center [233, 339] width 38 height 38
click at [282, 341] on button "t" at bounding box center [286, 339] width 38 height 38
click at [453, 440] on icon "button" at bounding box center [443, 446] width 26 height 26
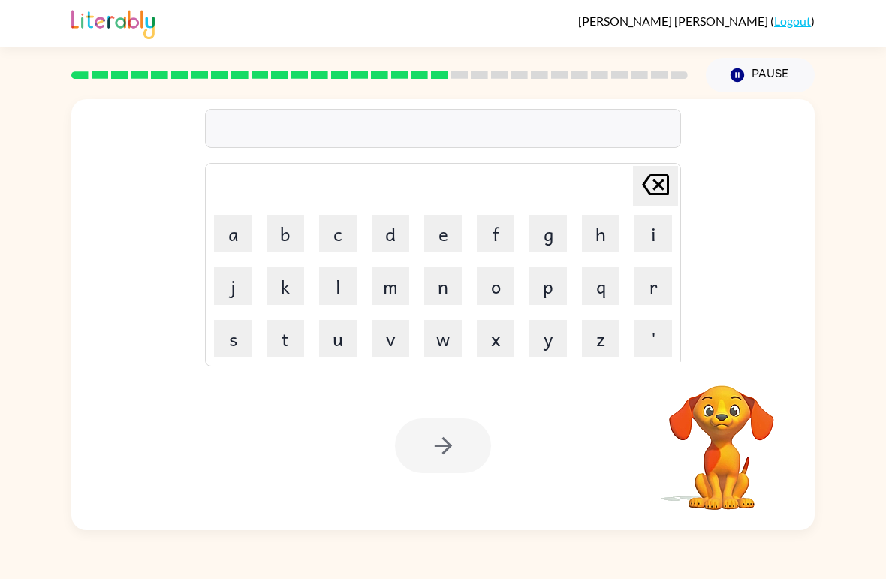
click at [657, 239] on button "i" at bounding box center [654, 234] width 38 height 38
click at [439, 297] on button "n" at bounding box center [443, 286] width 38 height 38
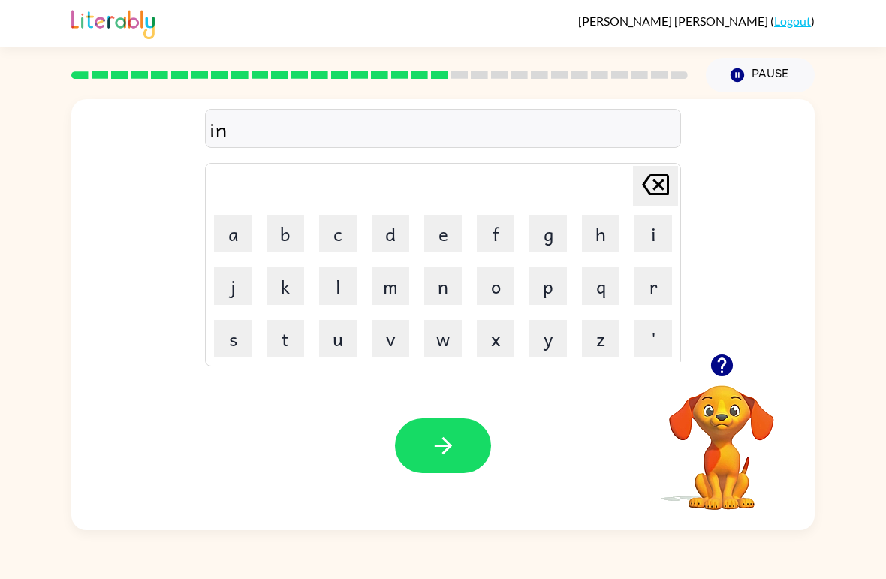
click at [349, 229] on button "c" at bounding box center [338, 234] width 38 height 38
click at [650, 288] on button "r" at bounding box center [654, 286] width 38 height 38
click at [436, 235] on button "e" at bounding box center [443, 234] width 38 height 38
click at [401, 228] on button "d" at bounding box center [391, 234] width 38 height 38
click at [245, 231] on button "a" at bounding box center [233, 234] width 38 height 38
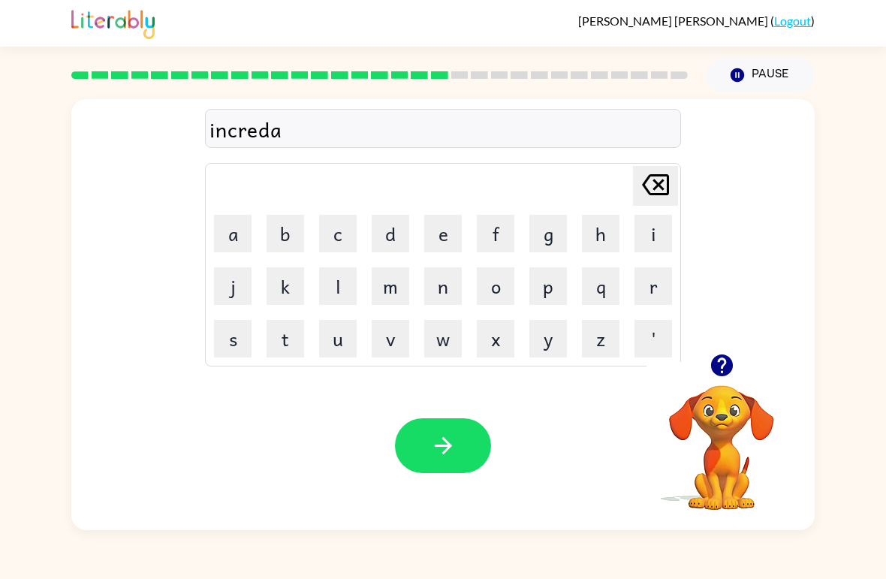
click at [291, 232] on button "b" at bounding box center [286, 234] width 38 height 38
click at [342, 285] on button "l" at bounding box center [338, 286] width 38 height 38
click at [448, 237] on button "e" at bounding box center [443, 234] width 38 height 38
click at [436, 446] on icon "button" at bounding box center [442, 445] width 17 height 17
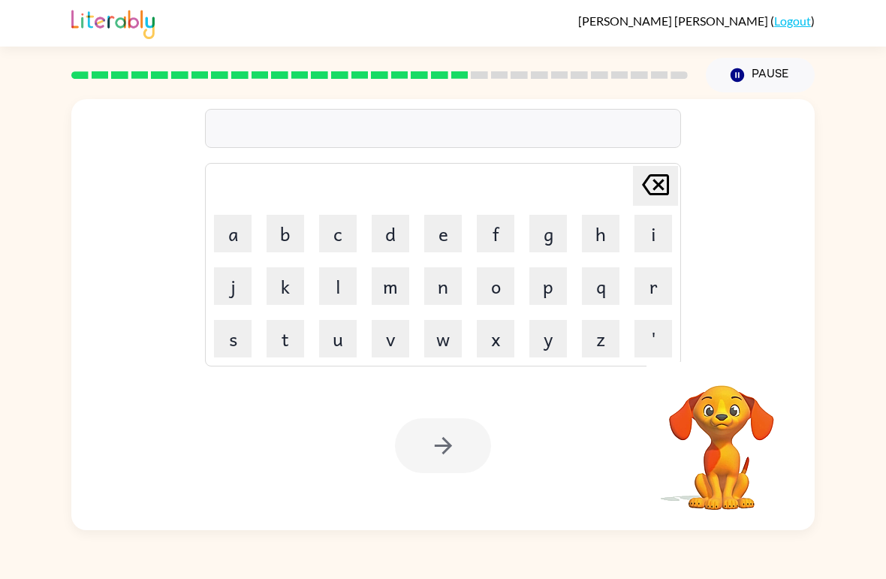
click at [338, 291] on button "l" at bounding box center [338, 286] width 38 height 38
click at [655, 225] on button "i" at bounding box center [654, 234] width 38 height 38
click at [241, 344] on button "s" at bounding box center [233, 339] width 38 height 38
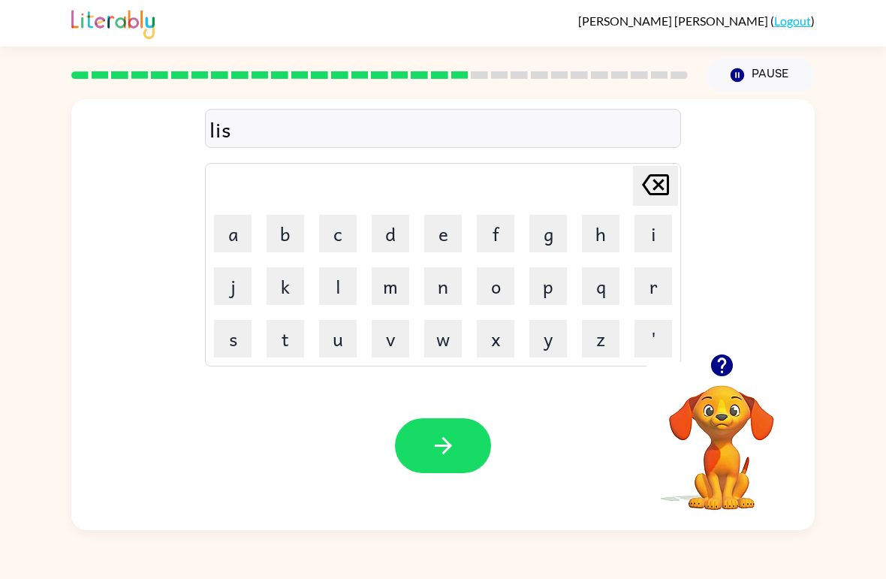
click at [241, 344] on button "s" at bounding box center [233, 339] width 38 height 38
click at [443, 234] on button "e" at bounding box center [443, 234] width 38 height 38
click at [451, 303] on button "n" at bounding box center [443, 286] width 38 height 38
click at [449, 463] on button "button" at bounding box center [443, 445] width 96 height 55
click at [720, 369] on icon "button" at bounding box center [721, 365] width 22 height 22
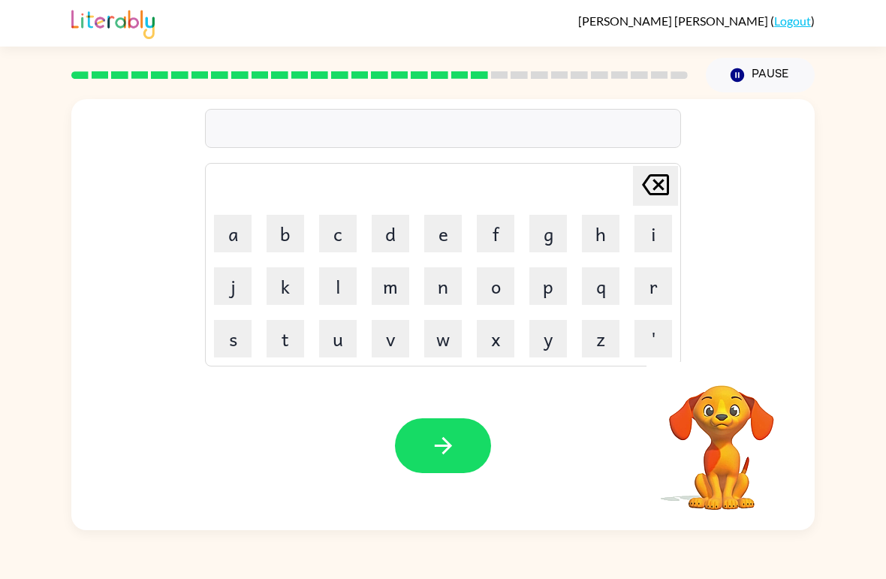
click at [403, 231] on button "d" at bounding box center [391, 234] width 38 height 38
click at [497, 280] on button "o" at bounding box center [496, 286] width 38 height 38
click at [666, 183] on icon "[PERSON_NAME] last character input" at bounding box center [656, 185] width 36 height 36
click at [666, 182] on icon "[PERSON_NAME] last character input" at bounding box center [656, 185] width 36 height 36
click at [458, 285] on button "n" at bounding box center [443, 286] width 38 height 38
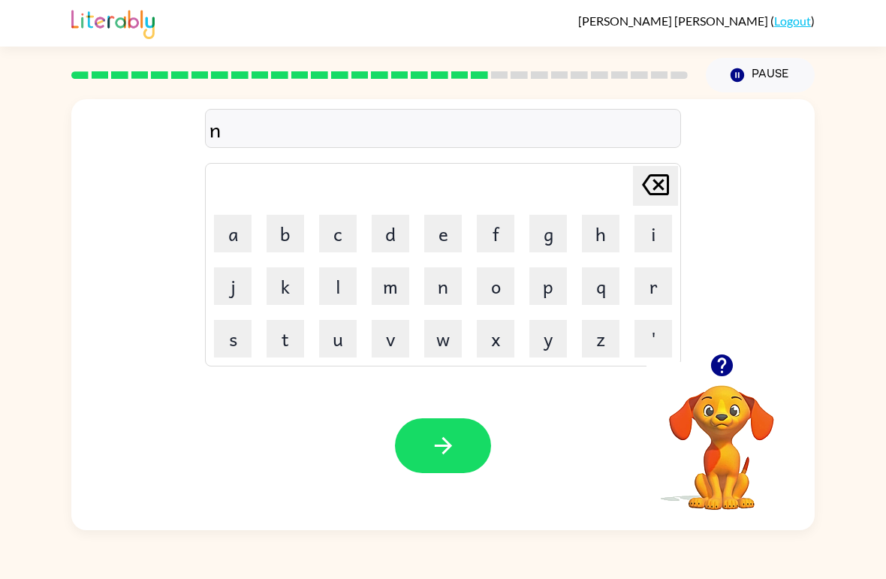
click at [488, 288] on button "o" at bounding box center [496, 286] width 38 height 38
click at [390, 280] on button "m" at bounding box center [391, 286] width 38 height 38
click at [442, 238] on button "e" at bounding box center [443, 234] width 38 height 38
click at [456, 288] on button "n" at bounding box center [443, 286] width 38 height 38
click at [236, 223] on button "a" at bounding box center [233, 234] width 38 height 38
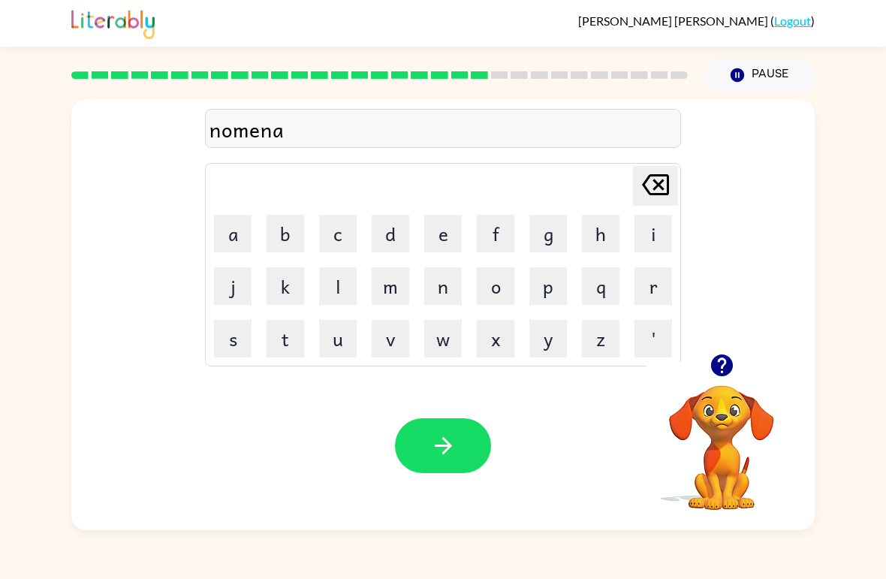
click at [279, 331] on button "t" at bounding box center [286, 339] width 38 height 38
click at [457, 236] on button "e" at bounding box center [443, 234] width 38 height 38
click at [412, 451] on button "button" at bounding box center [443, 445] width 96 height 55
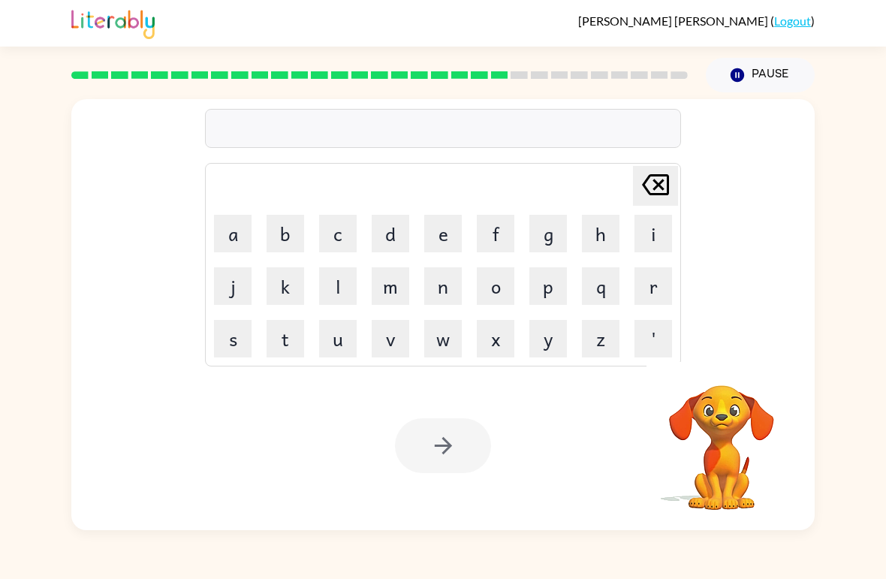
click at [232, 328] on button "s" at bounding box center [233, 339] width 38 height 38
click at [726, 361] on icon "button" at bounding box center [721, 365] width 22 height 22
click at [345, 333] on button "u" at bounding box center [338, 339] width 38 height 38
click at [240, 333] on button "s" at bounding box center [233, 339] width 38 height 38
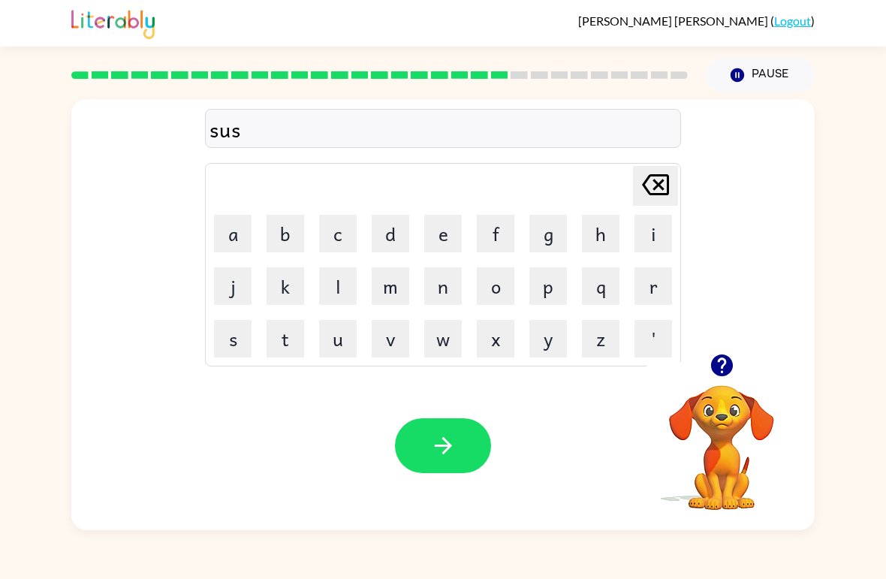
click at [289, 327] on button "t" at bounding box center [286, 339] width 38 height 38
click at [241, 227] on button "a" at bounding box center [233, 234] width 38 height 38
click at [641, 231] on button "i" at bounding box center [654, 234] width 38 height 38
click at [443, 288] on button "n" at bounding box center [443, 286] width 38 height 38
click at [446, 458] on icon "button" at bounding box center [443, 446] width 26 height 26
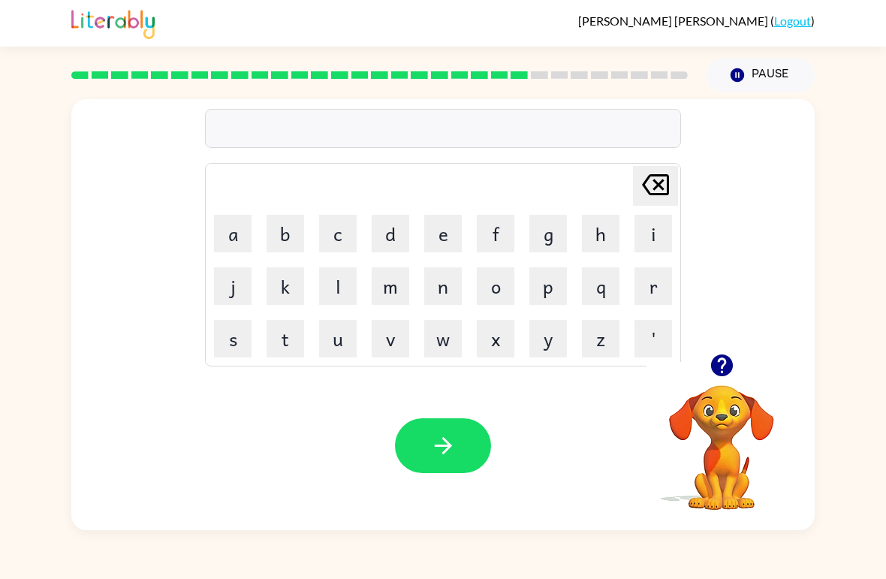
click at [728, 363] on icon "button" at bounding box center [721, 365] width 22 height 22
click at [452, 337] on button "w" at bounding box center [443, 339] width 38 height 38
click at [503, 282] on button "o" at bounding box center [496, 286] width 38 height 38
click at [645, 283] on button "r" at bounding box center [654, 286] width 38 height 38
click at [394, 212] on td "d" at bounding box center [390, 233] width 51 height 51
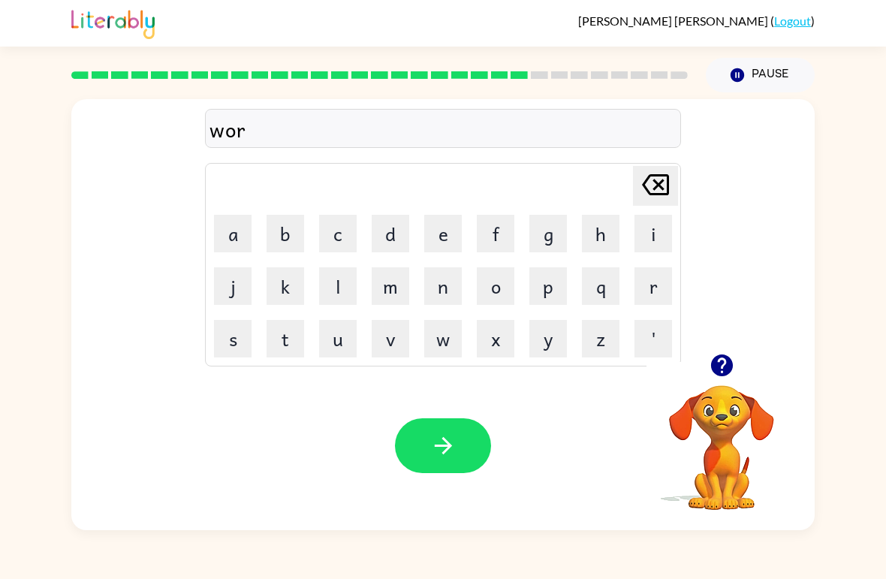
click at [387, 230] on button "d" at bounding box center [391, 234] width 38 height 38
click at [553, 345] on button "y" at bounding box center [548, 339] width 38 height 38
click at [653, 191] on icon "[PERSON_NAME] last character input" at bounding box center [656, 185] width 36 height 36
click at [385, 234] on button "d" at bounding box center [391, 234] width 38 height 38
click at [548, 339] on button "y" at bounding box center [548, 339] width 38 height 38
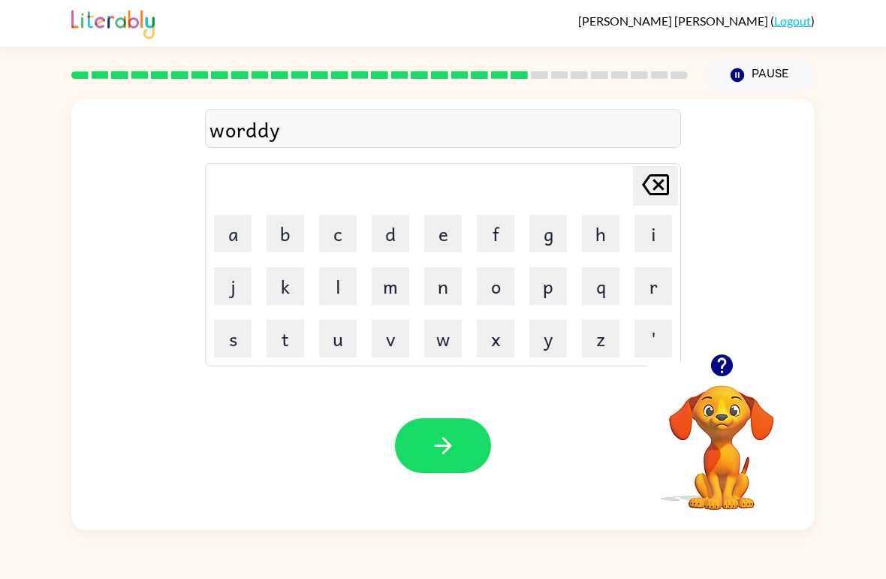
click at [457, 442] on button "button" at bounding box center [443, 445] width 96 height 55
click at [655, 287] on button "r" at bounding box center [654, 286] width 38 height 38
click at [450, 236] on button "e" at bounding box center [443, 234] width 38 height 38
click at [328, 287] on button "l" at bounding box center [338, 286] width 38 height 38
click at [230, 231] on button "a" at bounding box center [233, 234] width 38 height 38
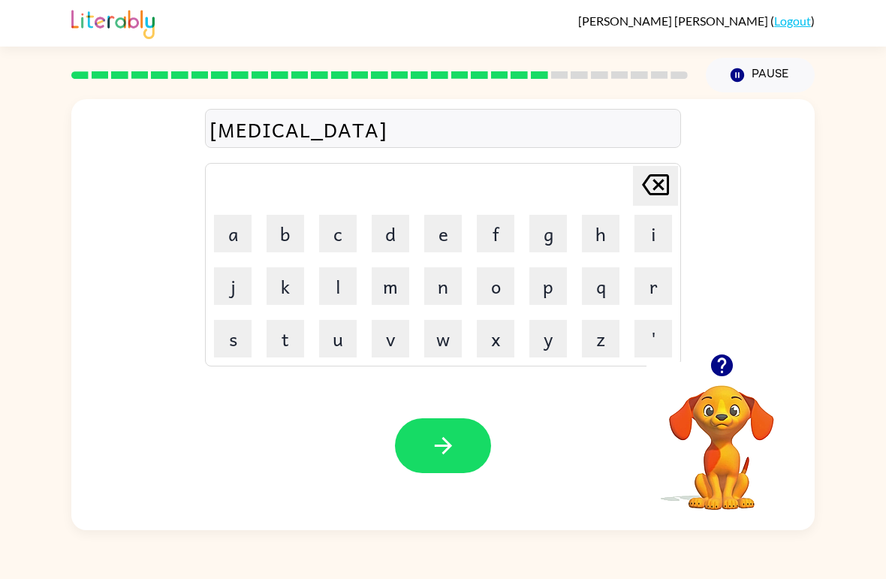
click at [275, 336] on button "t" at bounding box center [286, 339] width 38 height 38
click at [228, 237] on button "a" at bounding box center [233, 234] width 38 height 38
click at [658, 186] on icon at bounding box center [655, 184] width 27 height 21
click at [439, 216] on button "e" at bounding box center [443, 234] width 38 height 38
click at [707, 376] on button "button" at bounding box center [722, 365] width 38 height 38
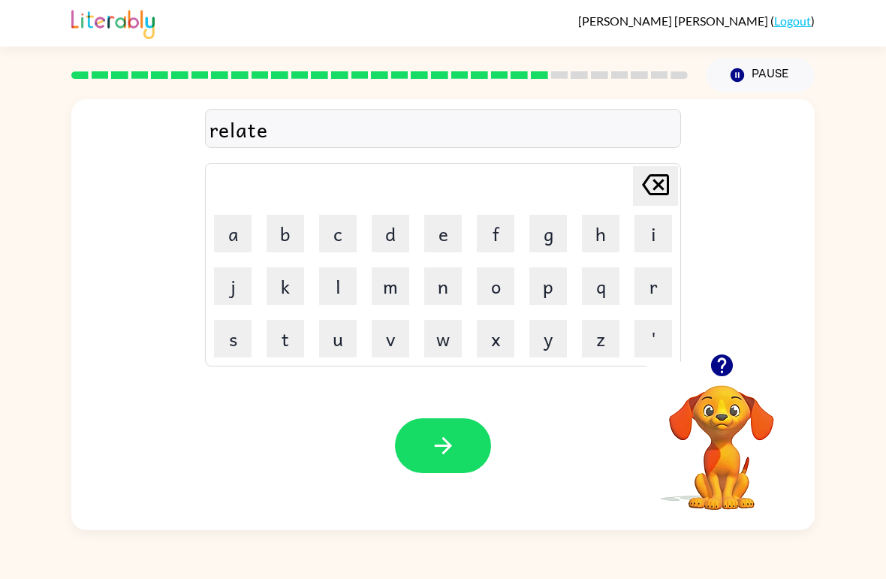
click at [437, 231] on button "e" at bounding box center [443, 234] width 38 height 38
click at [399, 229] on button "d" at bounding box center [391, 234] width 38 height 38
click at [656, 188] on icon at bounding box center [655, 184] width 27 height 21
click at [661, 182] on icon at bounding box center [655, 184] width 27 height 21
click at [388, 229] on button "d" at bounding box center [391, 234] width 38 height 38
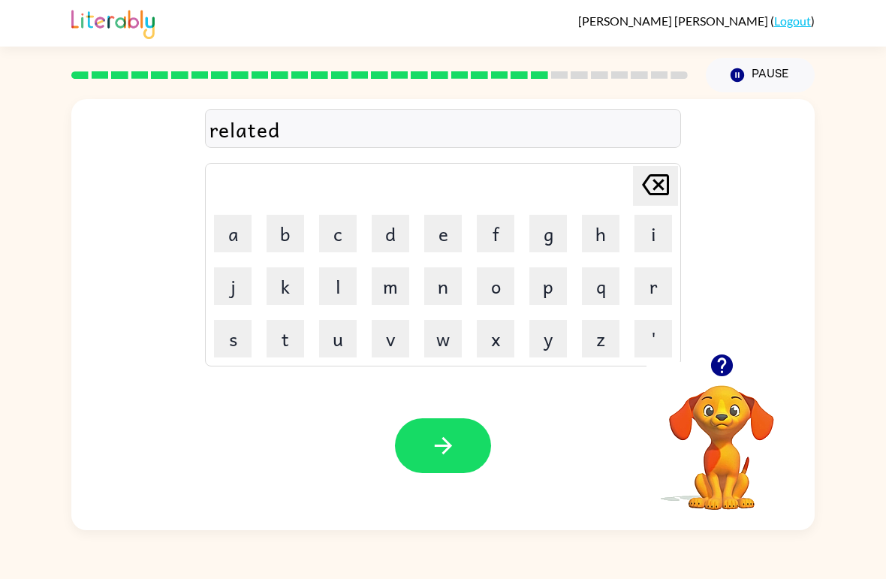
click at [452, 451] on icon "button" at bounding box center [443, 446] width 26 height 26
click at [284, 284] on button "k" at bounding box center [286, 286] width 38 height 38
click at [671, 234] on button "i" at bounding box center [654, 234] width 38 height 38
click at [287, 334] on button "t" at bounding box center [286, 339] width 38 height 38
click at [286, 334] on button "t" at bounding box center [286, 339] width 38 height 38
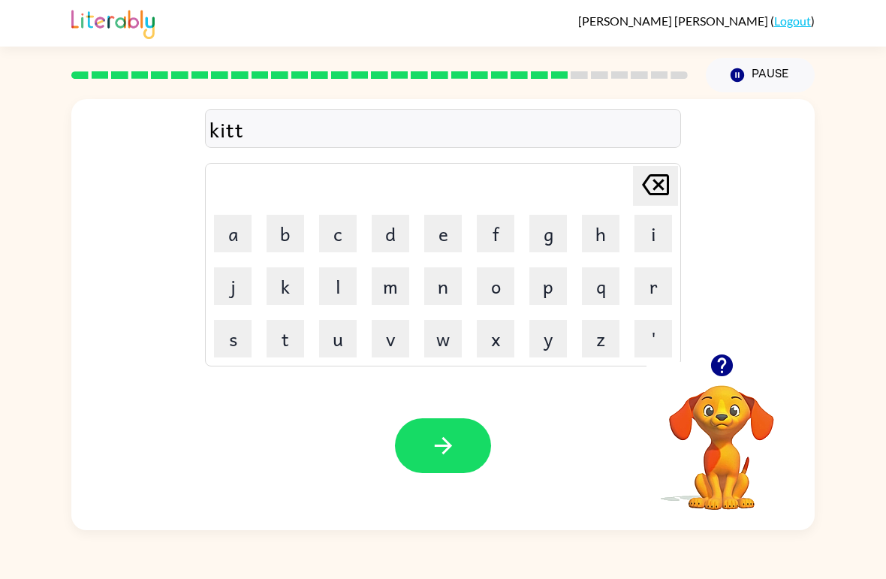
click at [443, 237] on button "e" at bounding box center [443, 234] width 38 height 38
click at [445, 280] on button "n" at bounding box center [443, 286] width 38 height 38
click at [445, 472] on button "button" at bounding box center [443, 445] width 96 height 55
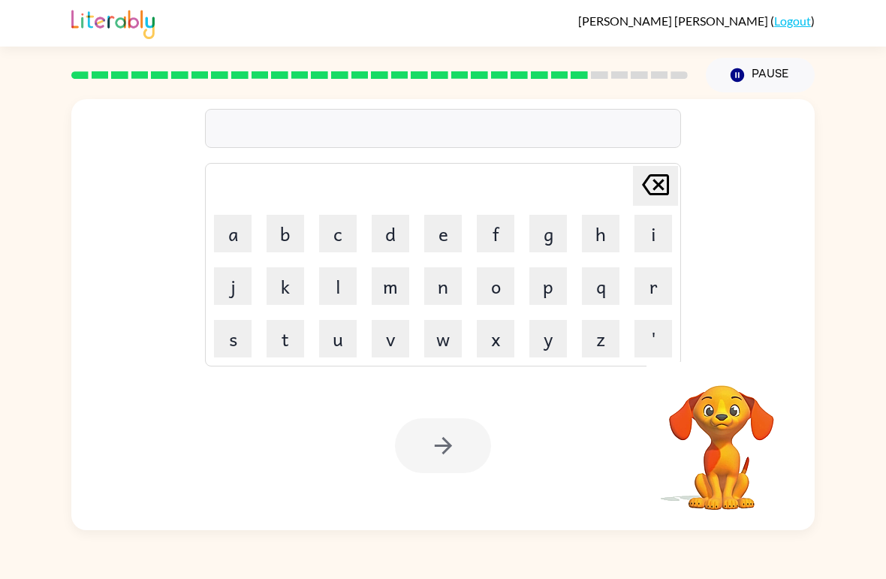
click at [239, 230] on button "a" at bounding box center [233, 234] width 38 height 38
click at [650, 186] on icon "[PERSON_NAME] last character input" at bounding box center [656, 185] width 36 height 36
click at [727, 362] on icon "button" at bounding box center [721, 365] width 22 height 22
click at [388, 218] on button "d" at bounding box center [391, 234] width 38 height 38
click at [439, 222] on button "e" at bounding box center [443, 234] width 38 height 38
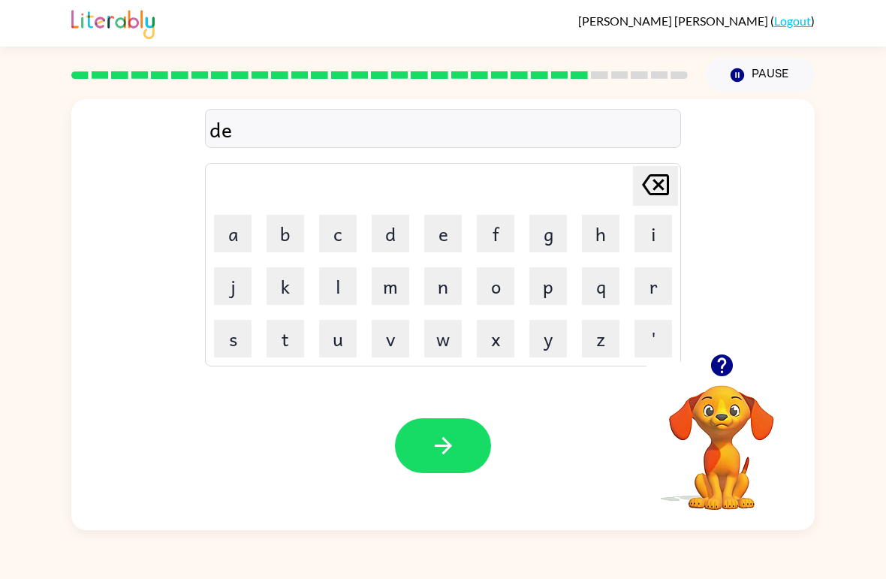
click at [546, 286] on button "p" at bounding box center [548, 286] width 38 height 38
click at [241, 219] on button "a" at bounding box center [233, 234] width 38 height 38
click at [654, 282] on button "r" at bounding box center [654, 286] width 38 height 38
click at [300, 344] on button "t" at bounding box center [286, 339] width 38 height 38
click at [391, 279] on button "m" at bounding box center [391, 286] width 38 height 38
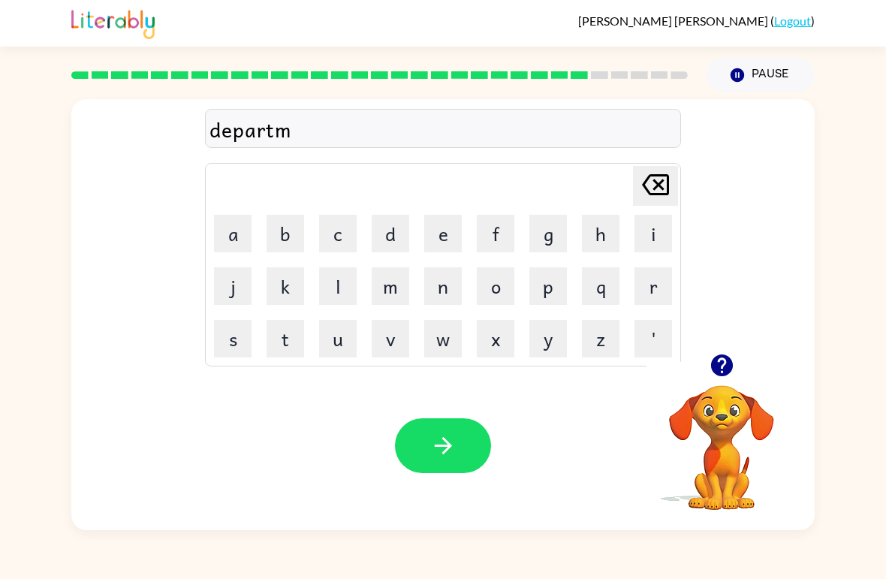
click at [445, 222] on button "e" at bounding box center [443, 234] width 38 height 38
click at [447, 285] on button "n" at bounding box center [443, 286] width 38 height 38
click at [283, 348] on button "t" at bounding box center [286, 339] width 38 height 38
click at [454, 467] on button "button" at bounding box center [443, 445] width 96 height 55
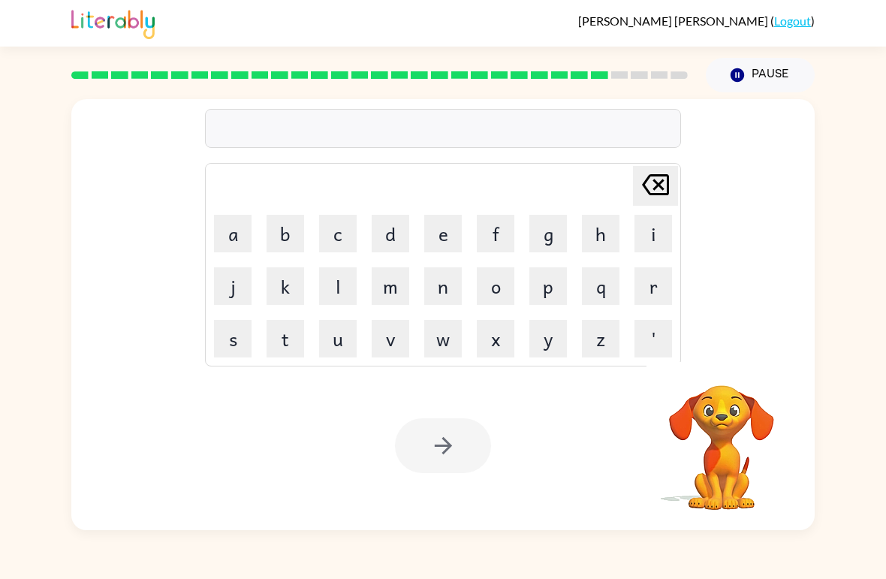
click at [240, 344] on button "s" at bounding box center [233, 339] width 38 height 38
click at [336, 293] on button "l" at bounding box center [338, 286] width 38 height 38
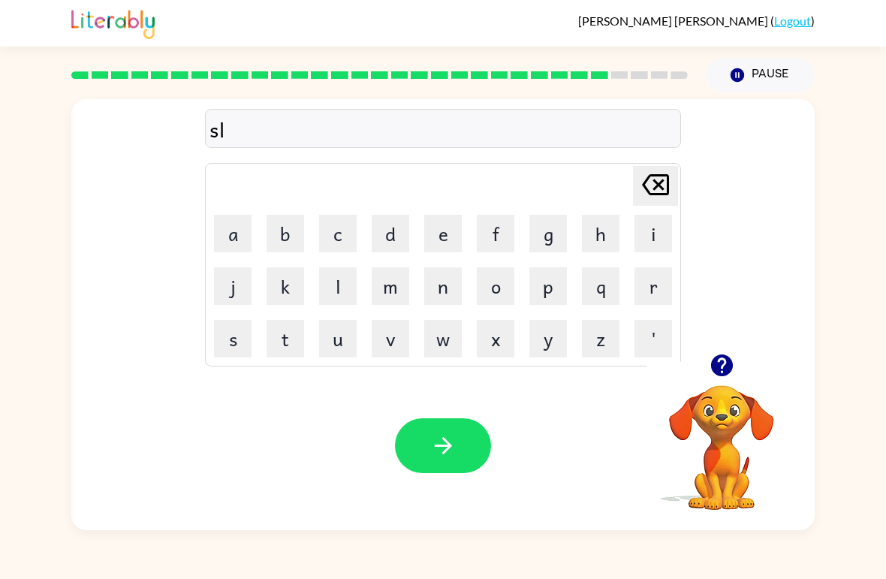
click at [653, 243] on button "i" at bounding box center [654, 234] width 38 height 38
click at [543, 219] on button "g" at bounding box center [548, 234] width 38 height 38
click at [606, 228] on button "h" at bounding box center [601, 234] width 38 height 38
click at [291, 336] on button "t" at bounding box center [286, 339] width 38 height 38
click at [438, 453] on icon "button" at bounding box center [443, 446] width 26 height 26
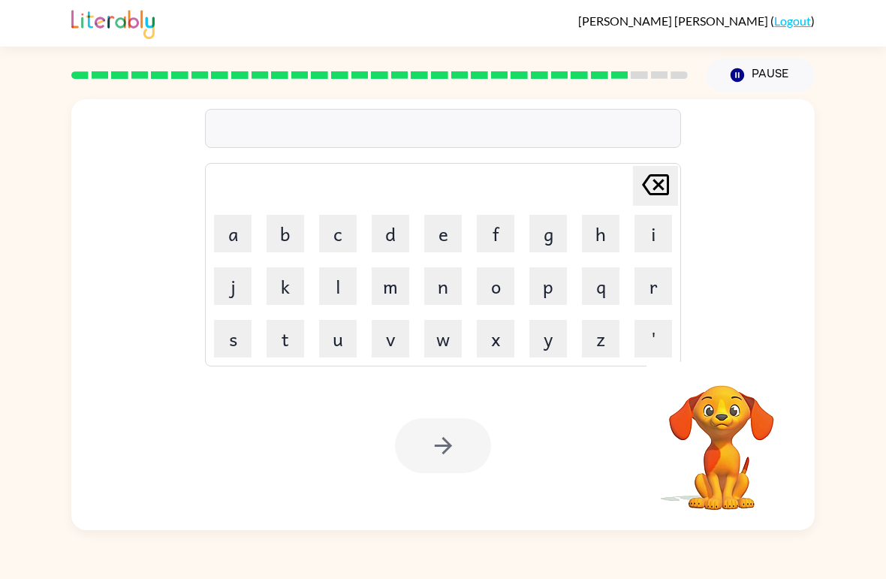
click at [351, 337] on button "u" at bounding box center [338, 339] width 38 height 38
click at [447, 286] on button "n" at bounding box center [443, 286] width 38 height 38
click at [654, 236] on button "i" at bounding box center [654, 234] width 38 height 38
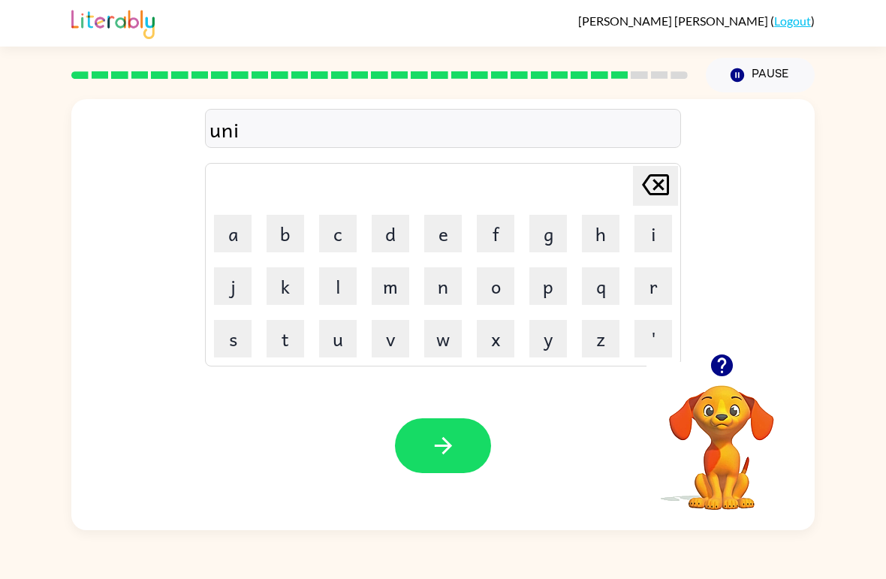
click at [388, 339] on button "v" at bounding box center [391, 339] width 38 height 38
click at [457, 231] on button "e" at bounding box center [443, 234] width 38 height 38
click at [645, 279] on button "r" at bounding box center [654, 286] width 38 height 38
click at [233, 330] on button "s" at bounding box center [233, 339] width 38 height 38
click at [234, 226] on button "a" at bounding box center [233, 234] width 38 height 38
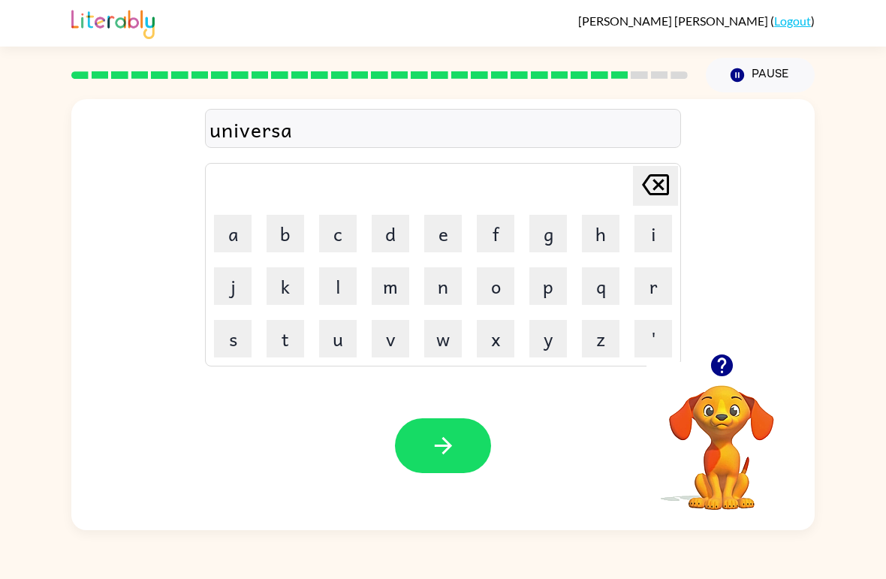
click at [344, 276] on button "l" at bounding box center [338, 286] width 38 height 38
click at [436, 463] on button "button" at bounding box center [443, 445] width 96 height 55
click at [719, 362] on icon "button" at bounding box center [722, 365] width 26 height 26
click at [240, 341] on button "s" at bounding box center [233, 339] width 38 height 38
click at [659, 232] on button "i" at bounding box center [654, 234] width 38 height 38
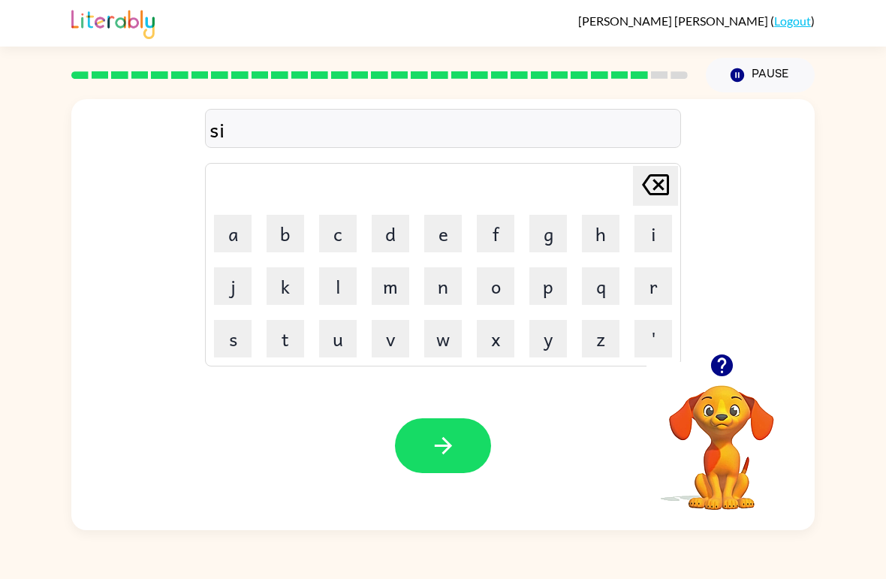
click at [348, 290] on button "l" at bounding box center [338, 286] width 38 height 38
click at [394, 341] on button "v" at bounding box center [391, 339] width 38 height 38
click at [439, 236] on button "e" at bounding box center [443, 234] width 38 height 38
click at [654, 298] on button "r" at bounding box center [654, 286] width 38 height 38
click at [727, 379] on button "button" at bounding box center [722, 365] width 38 height 38
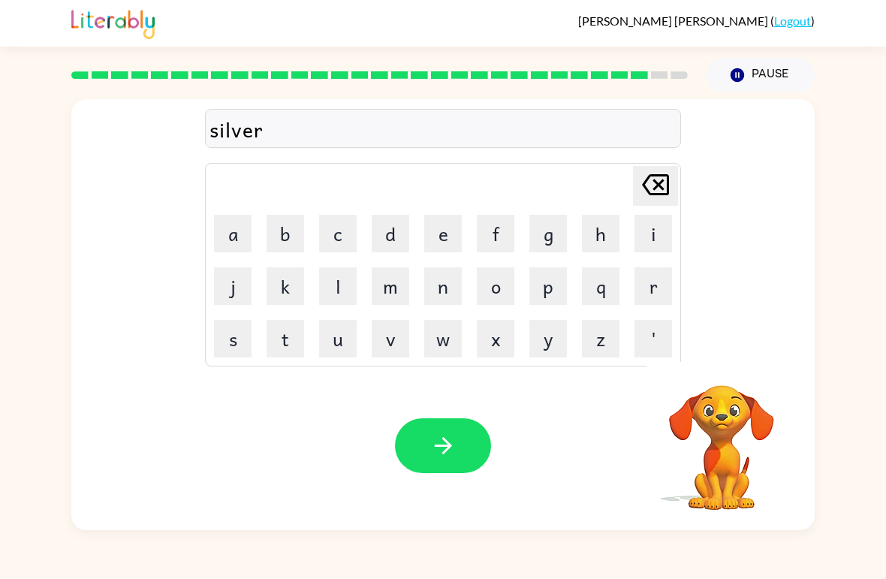
click at [436, 345] on button "w" at bounding box center [443, 339] width 38 height 38
click at [434, 232] on button "e" at bounding box center [443, 234] width 38 height 38
click at [443, 242] on button "e" at bounding box center [443, 234] width 38 height 38
click at [448, 459] on icon "button" at bounding box center [443, 446] width 26 height 26
click at [429, 231] on button "e" at bounding box center [443, 234] width 38 height 38
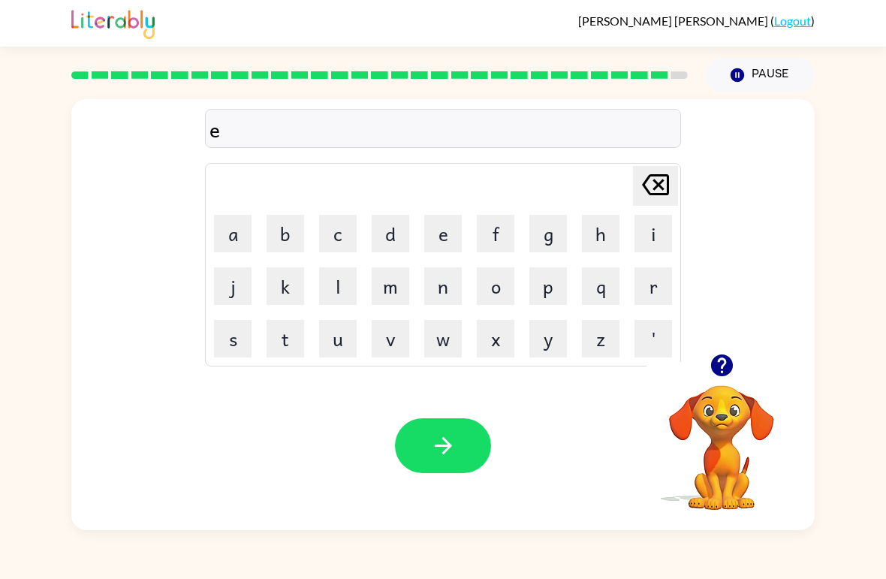
click at [429, 277] on button "n" at bounding box center [443, 286] width 38 height 38
click at [336, 239] on button "c" at bounding box center [338, 234] width 38 height 38
click at [236, 234] on button "a" at bounding box center [233, 234] width 38 height 38
click at [332, 329] on button "u" at bounding box center [338, 339] width 38 height 38
click at [454, 289] on button "n" at bounding box center [443, 286] width 38 height 38
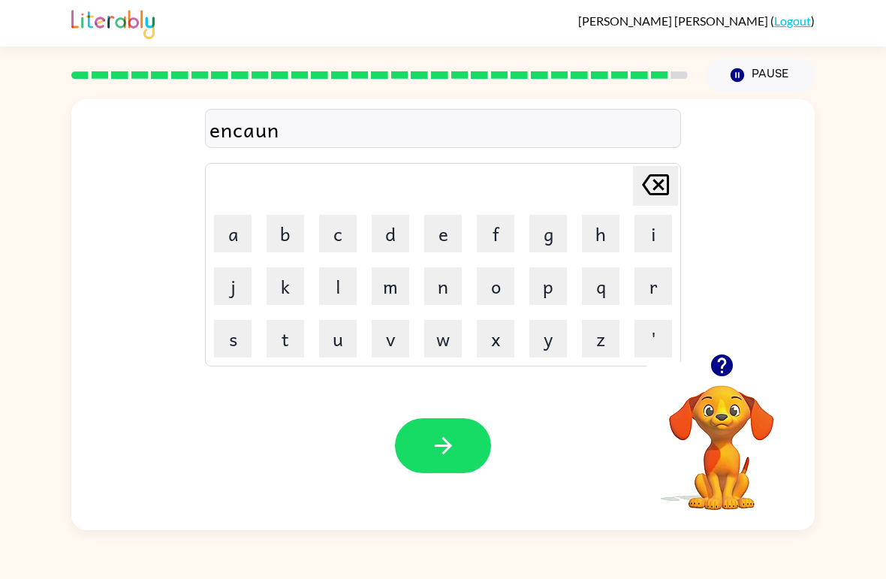
click at [438, 238] on button "e" at bounding box center [443, 234] width 38 height 38
click at [655, 291] on button "r" at bounding box center [654, 286] width 38 height 38
click at [460, 440] on button "button" at bounding box center [443, 445] width 96 height 55
